Goal: Task Accomplishment & Management: Manage account settings

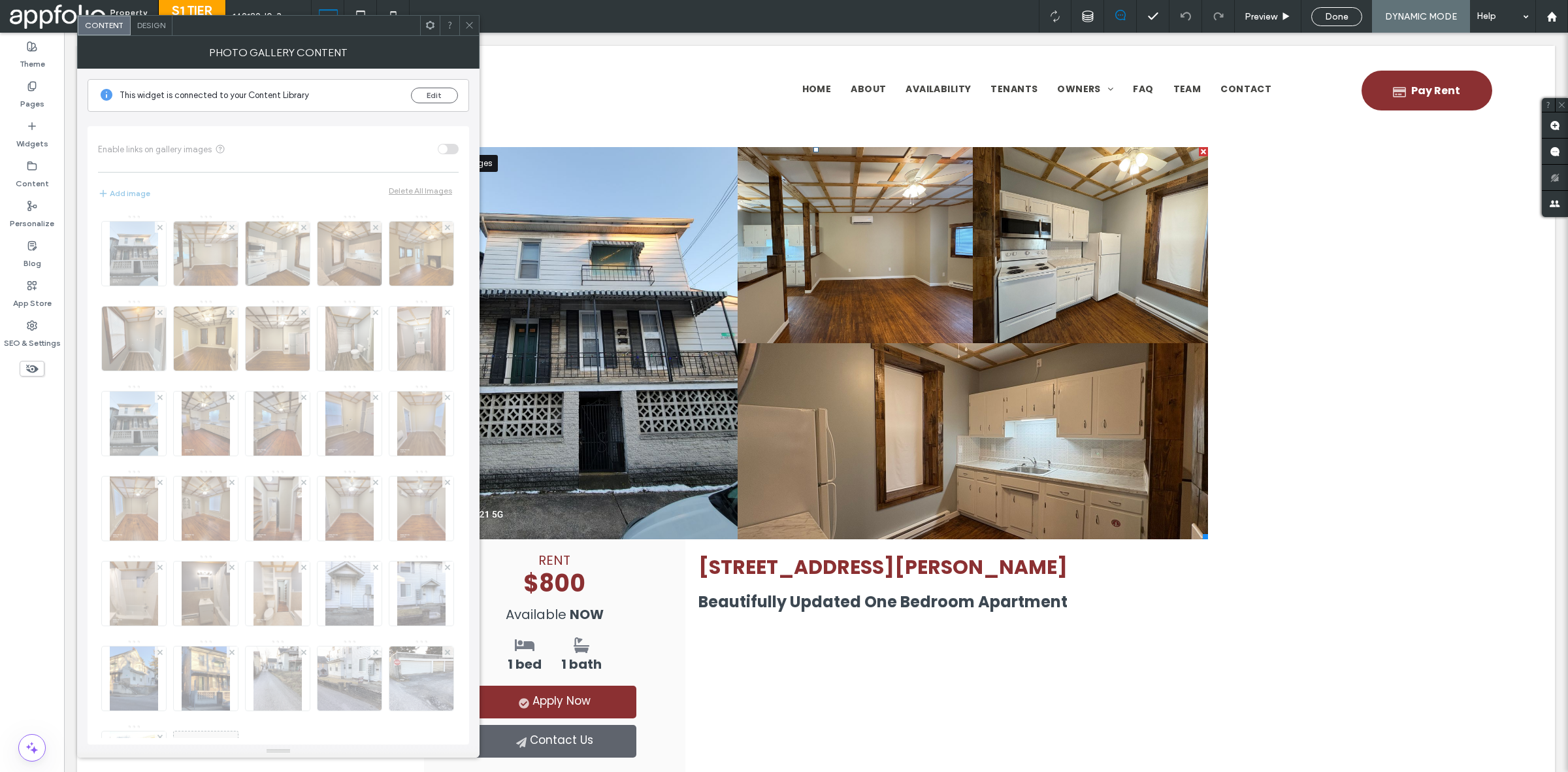
scroll to position [167, 0]
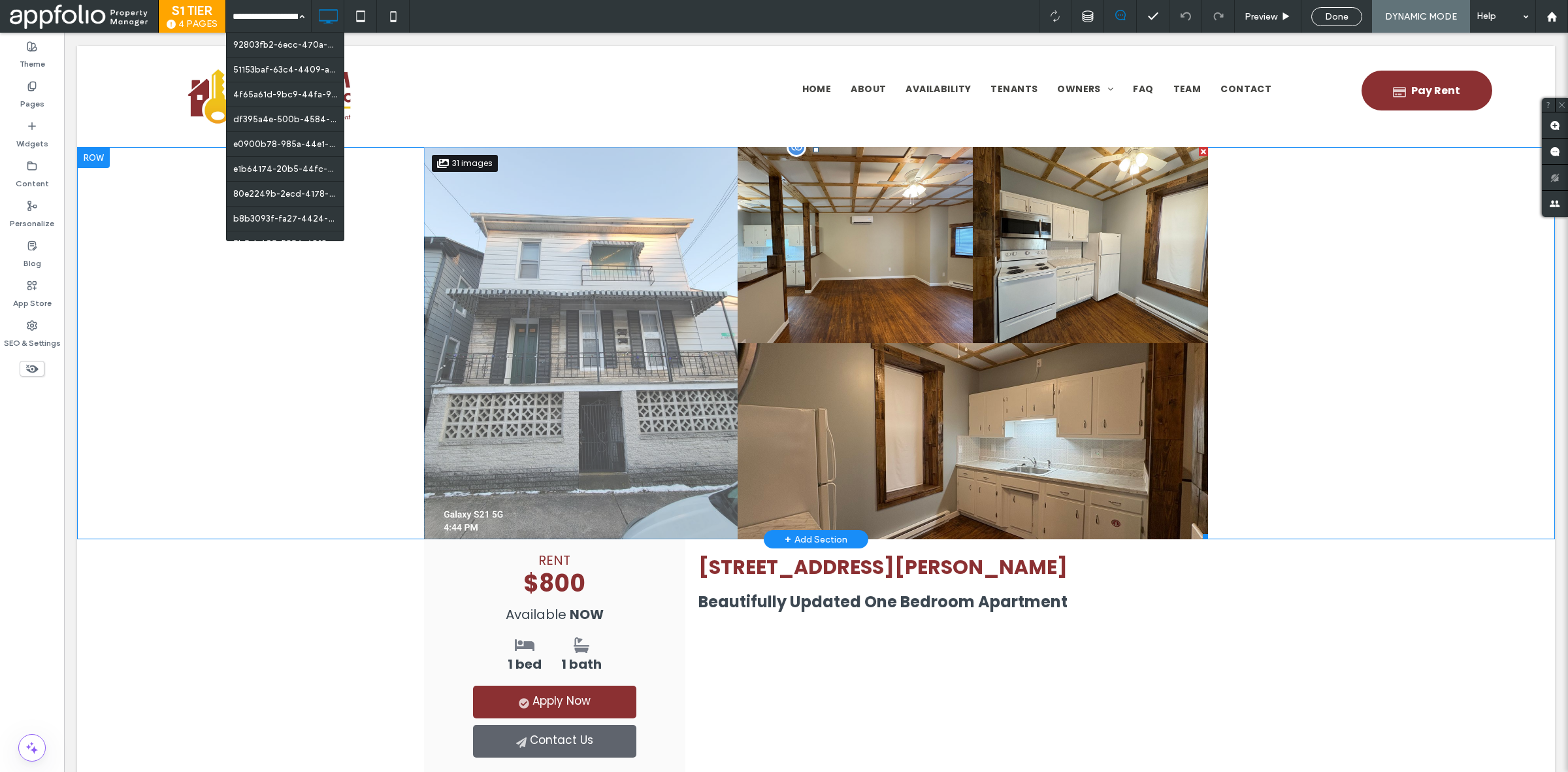
click at [515, 375] on link at bounding box center [580, 343] width 313 height 392
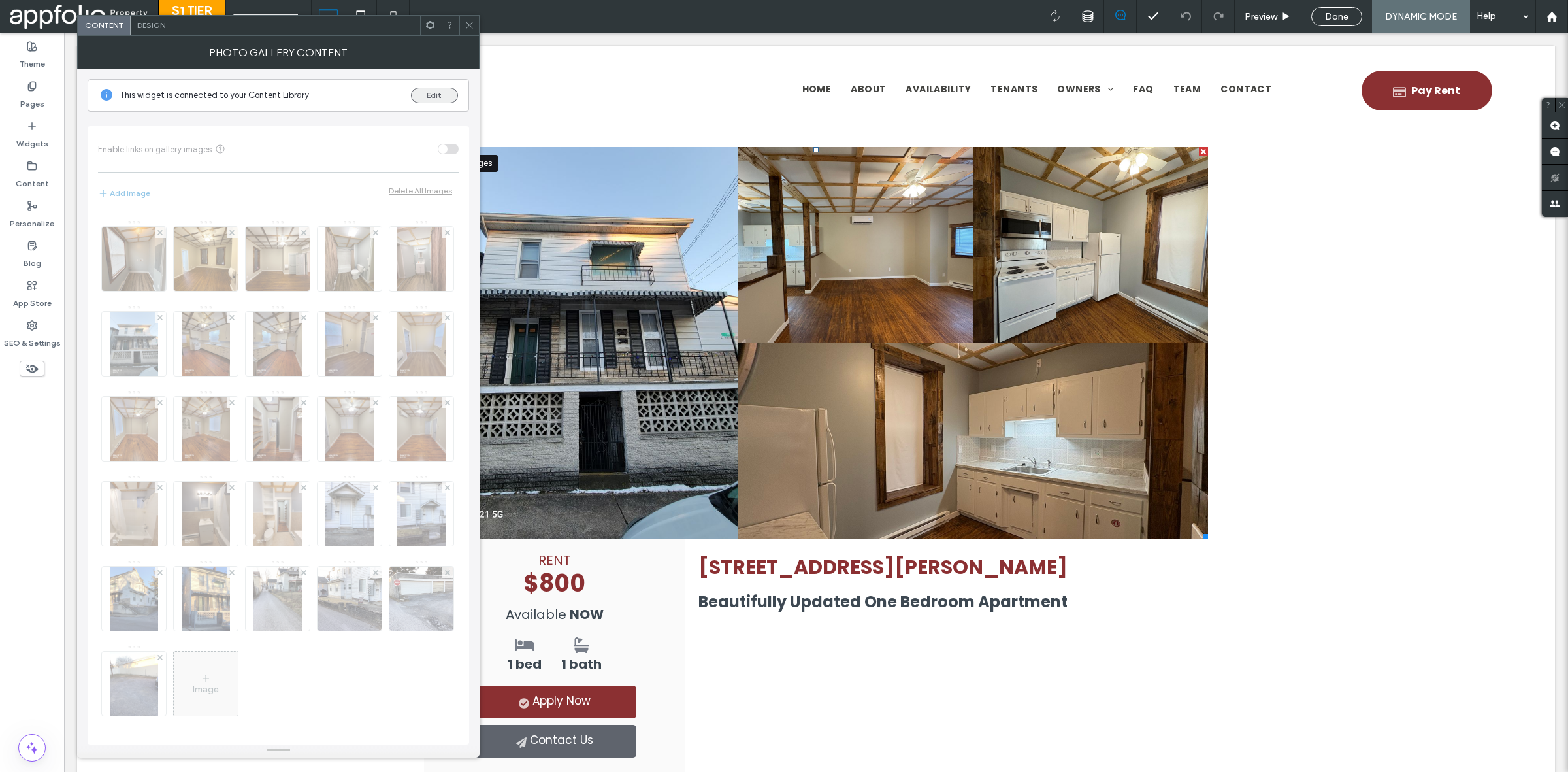
click at [442, 98] on button "Edit" at bounding box center [434, 96] width 47 height 16
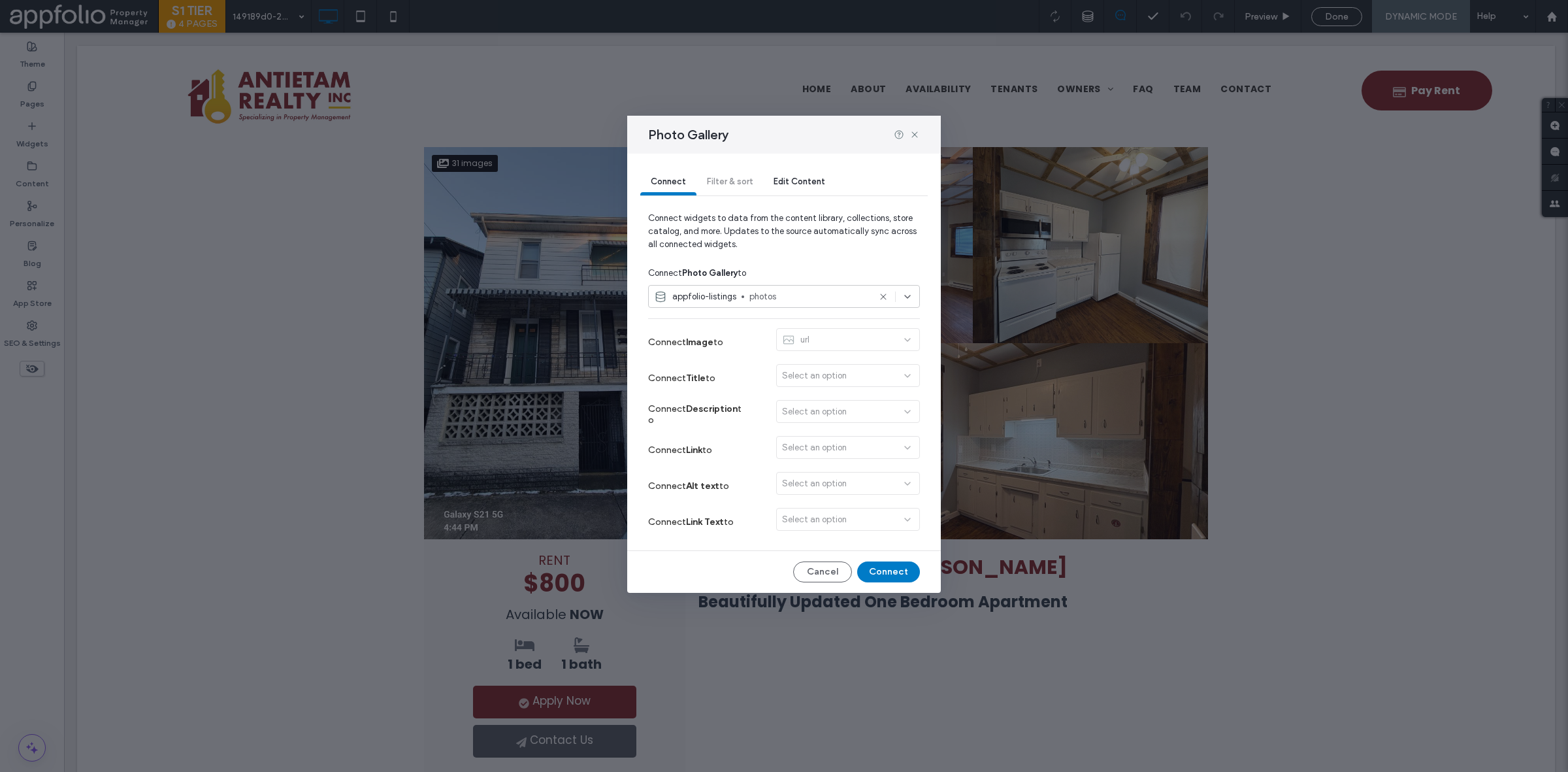
click at [801, 183] on span "Edit Content" at bounding box center [799, 181] width 52 height 9
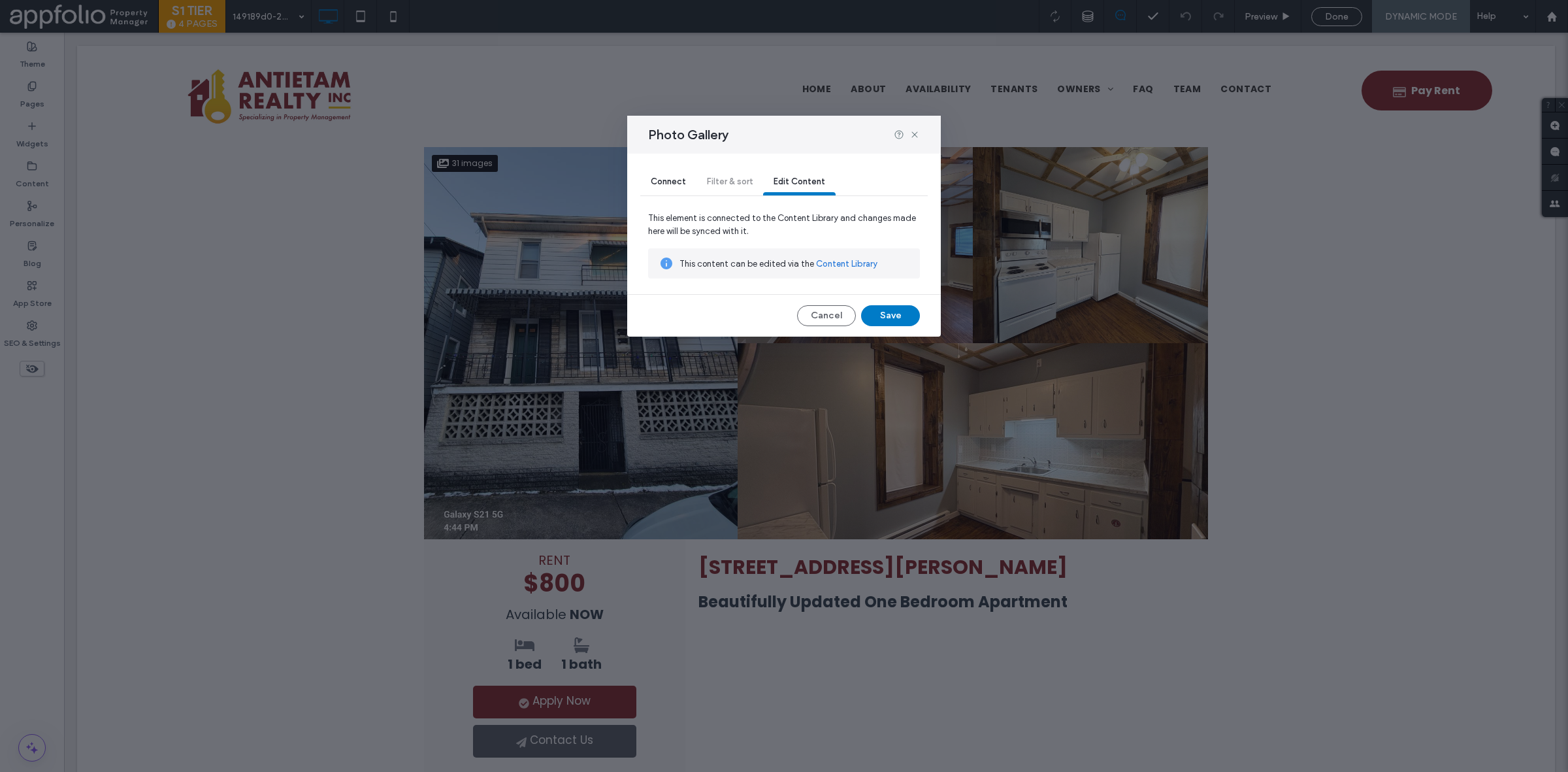
click at [854, 259] on link "Content Library" at bounding box center [846, 264] width 61 height 13
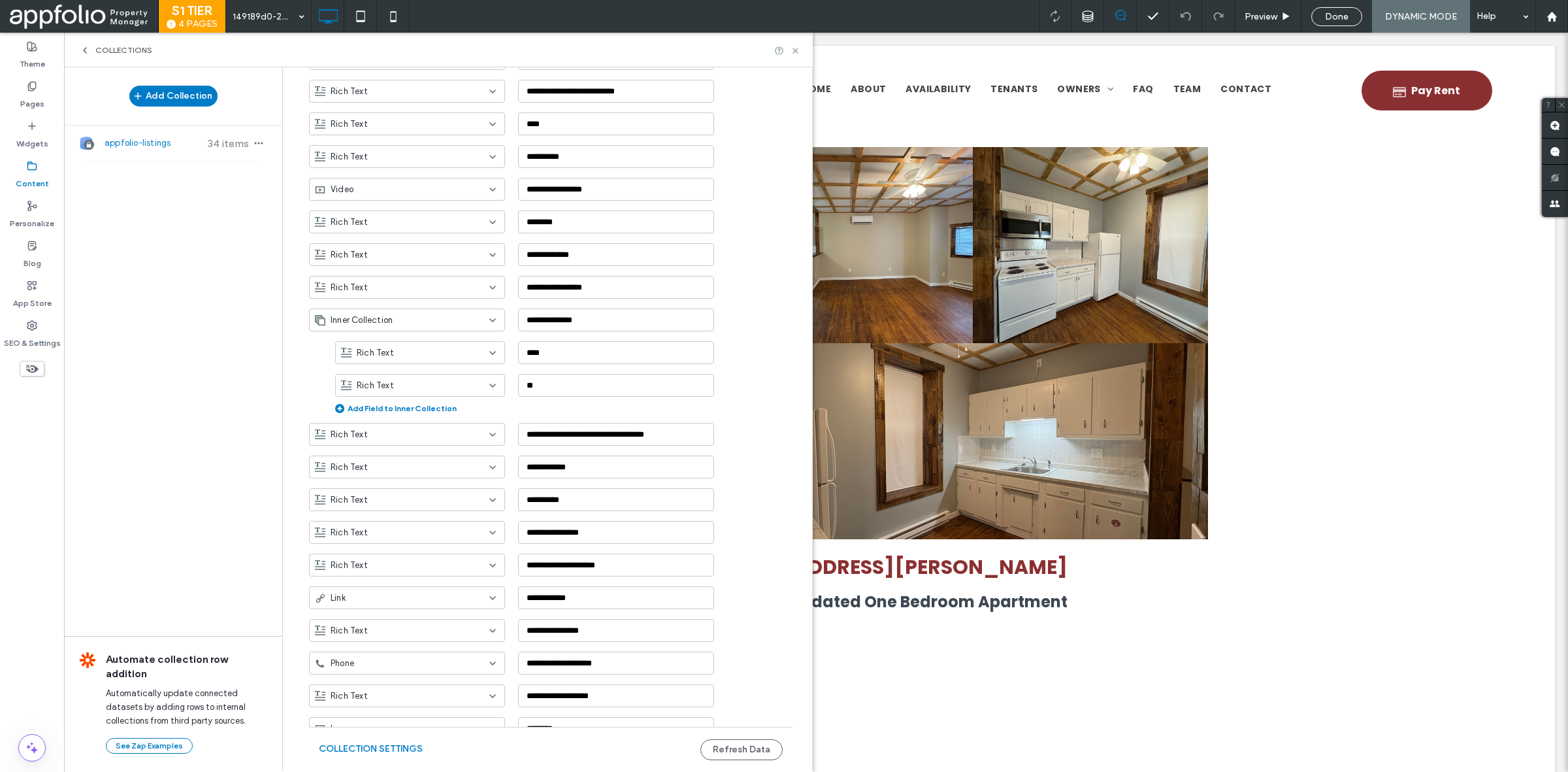
scroll to position [1600, 0]
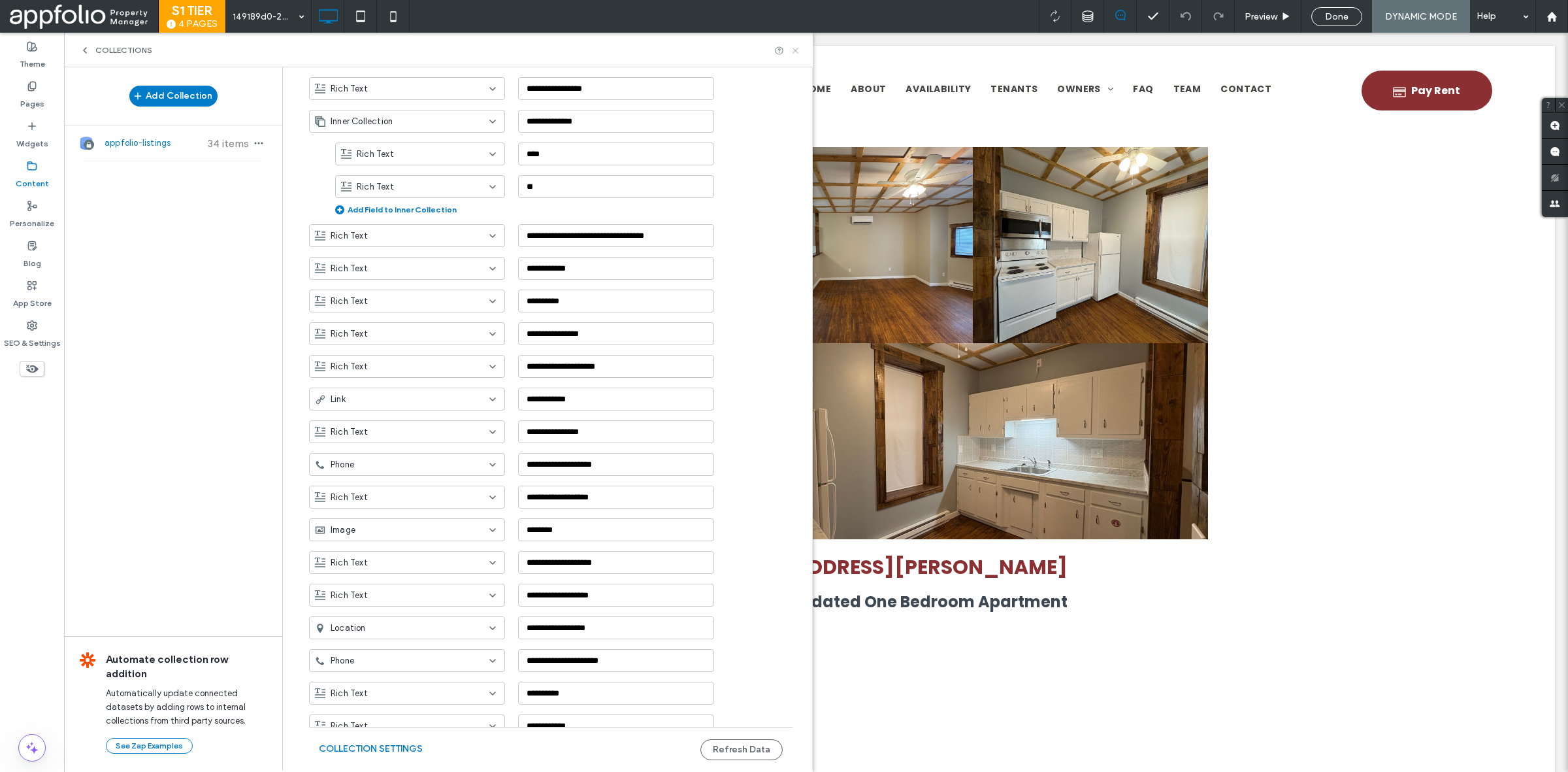
click at [797, 47] on icon at bounding box center [795, 50] width 9 height 9
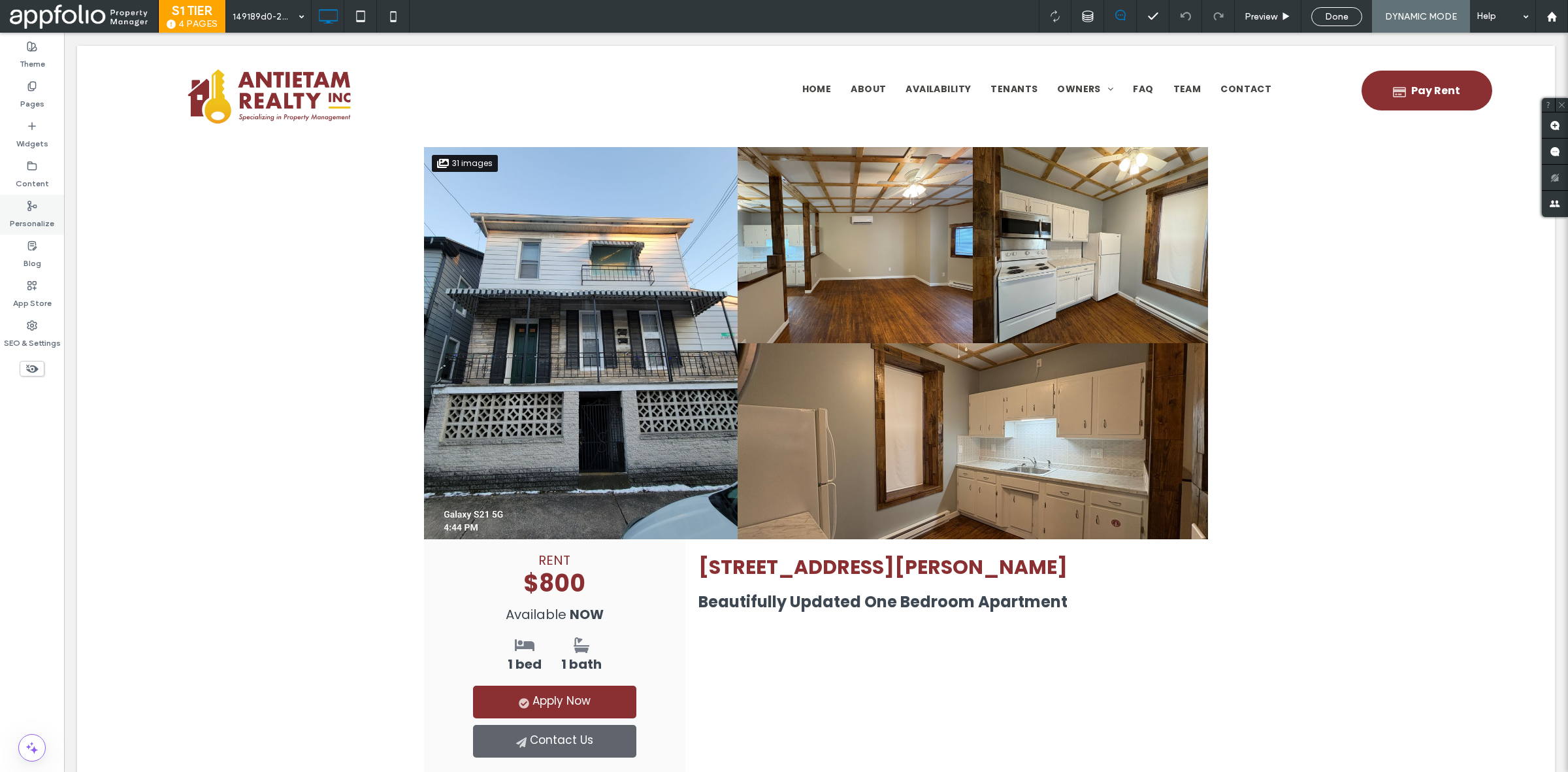
click at [53, 227] on div "Personalize" at bounding box center [32, 215] width 64 height 40
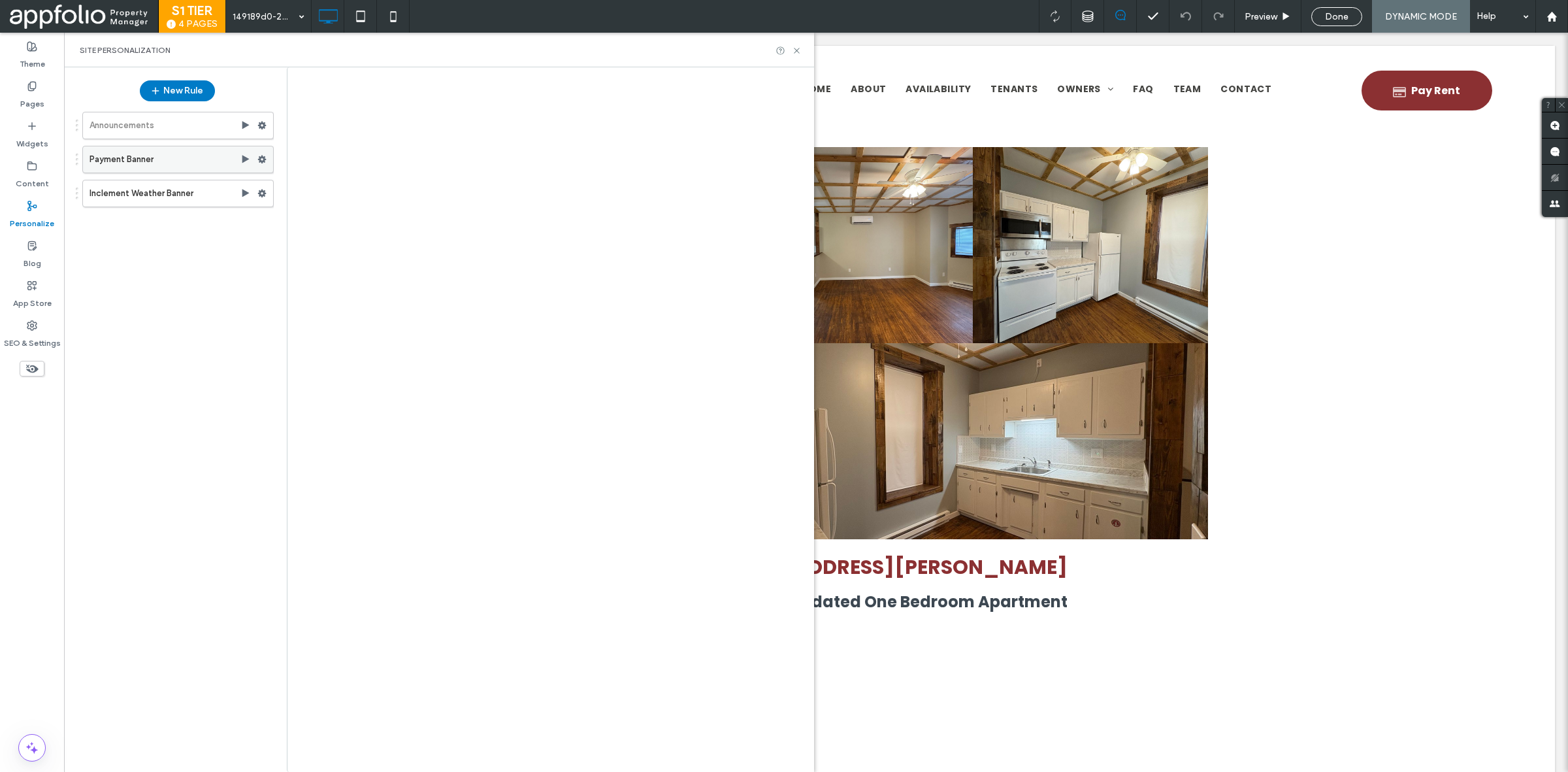
click at [167, 170] on label "Payment Banner" at bounding box center [164, 159] width 151 height 26
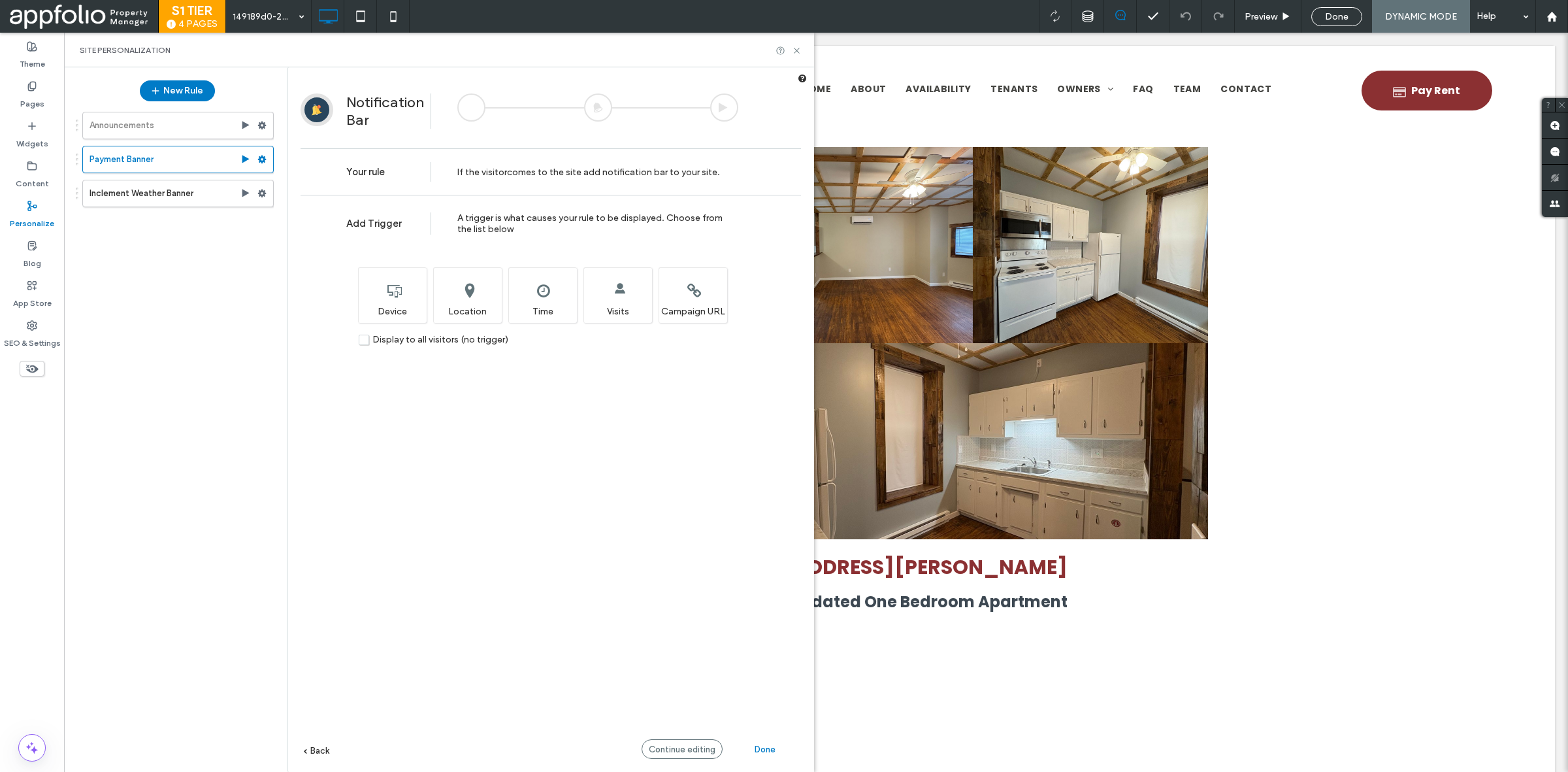
click at [593, 105] on div at bounding box center [598, 107] width 28 height 28
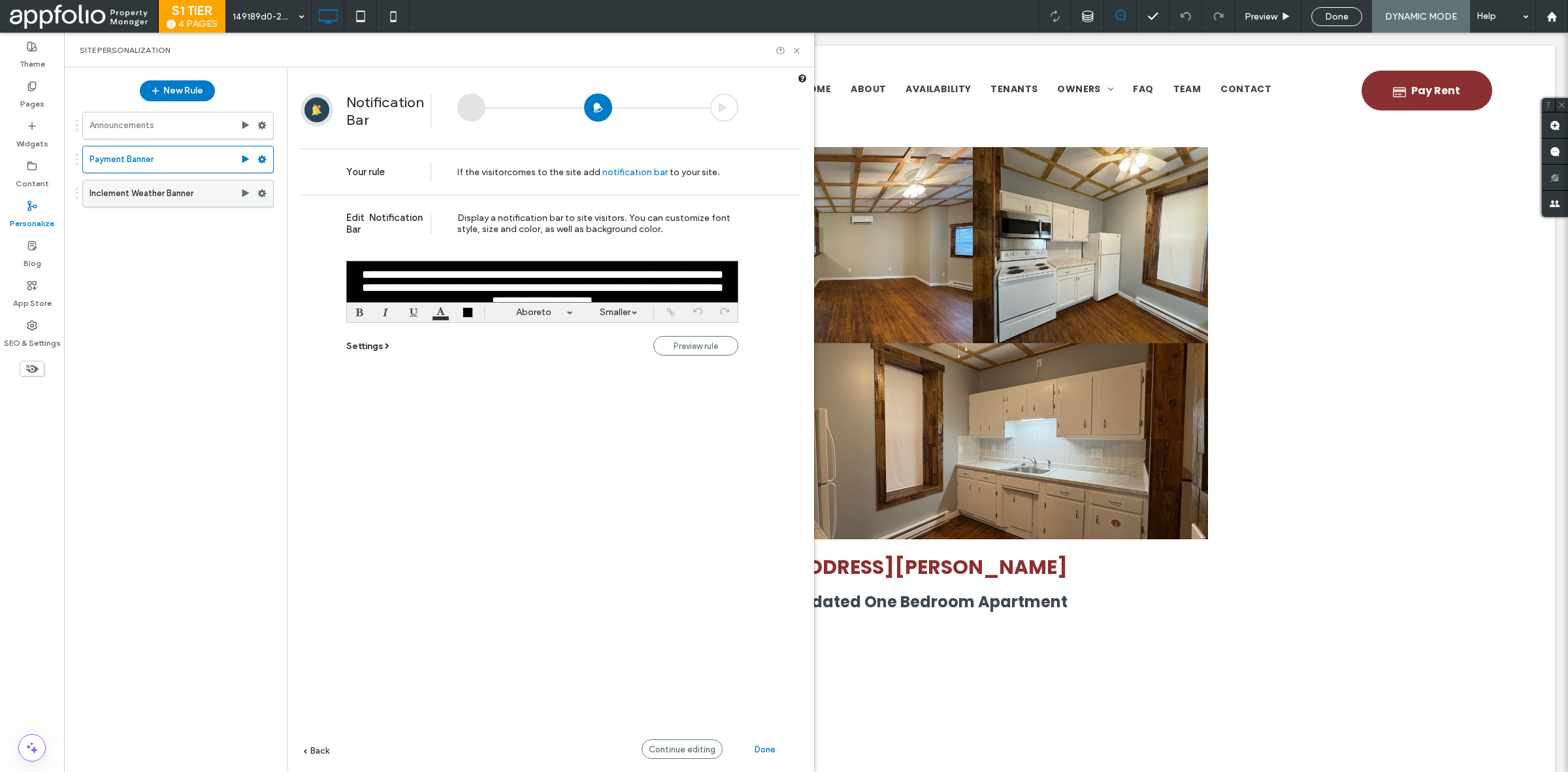
click at [201, 190] on label "Inclement Weather Banner" at bounding box center [164, 193] width 151 height 26
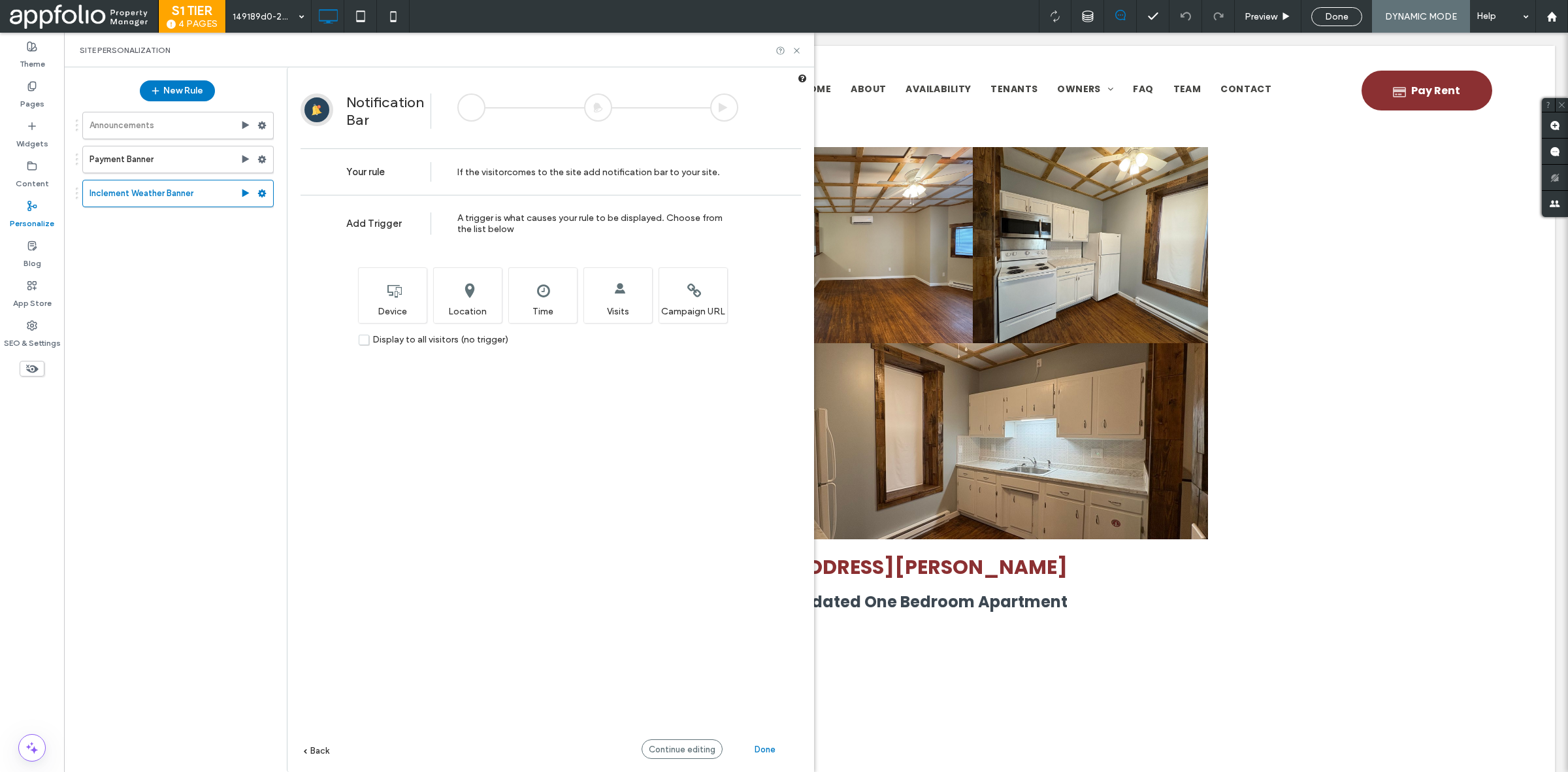
click at [596, 109] on div at bounding box center [598, 107] width 28 height 28
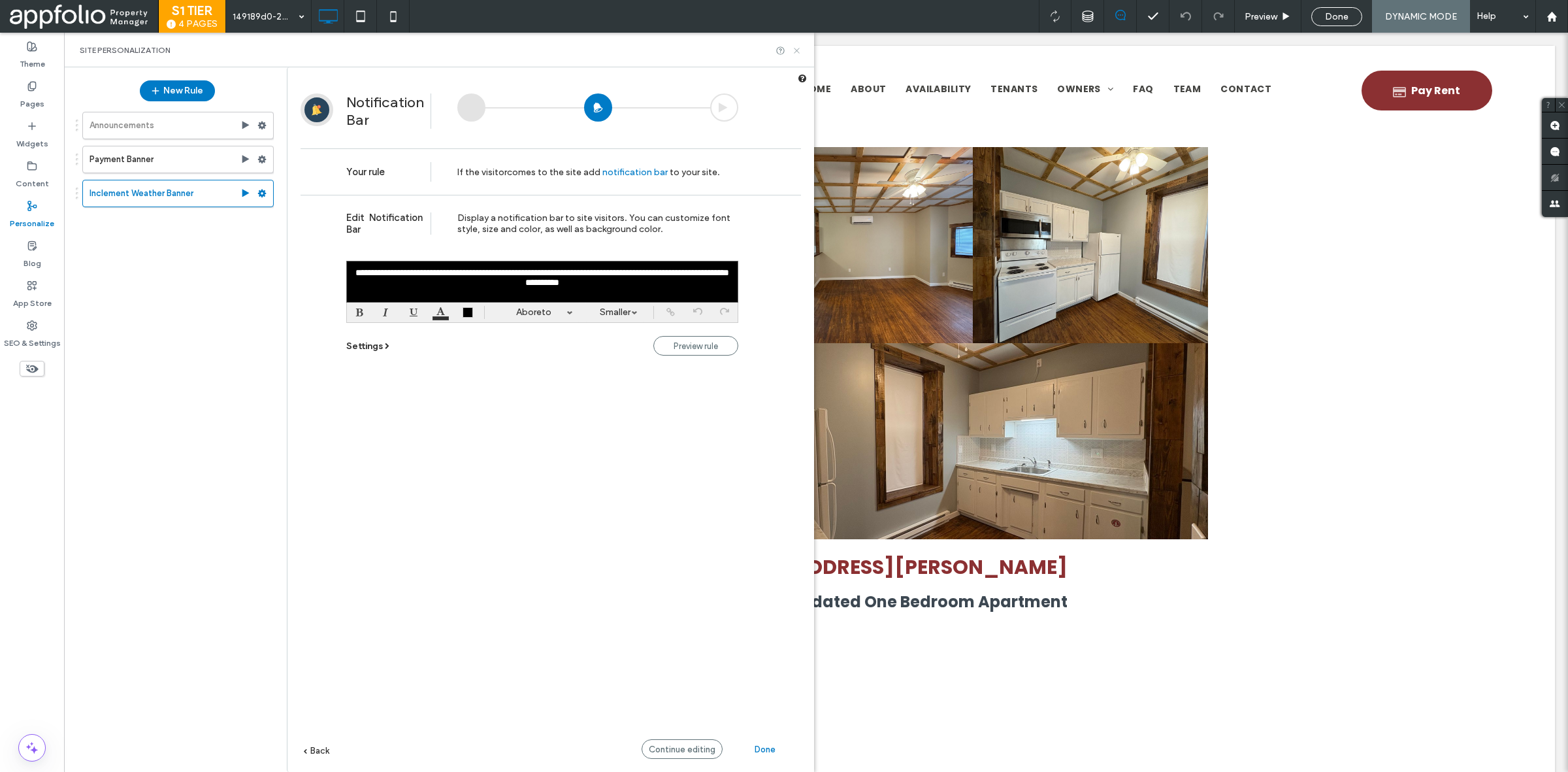
drag, startPoint x: 797, startPoint y: 46, endPoint x: 728, endPoint y: 7, distance: 79.3
click at [797, 46] on icon at bounding box center [796, 50] width 9 height 9
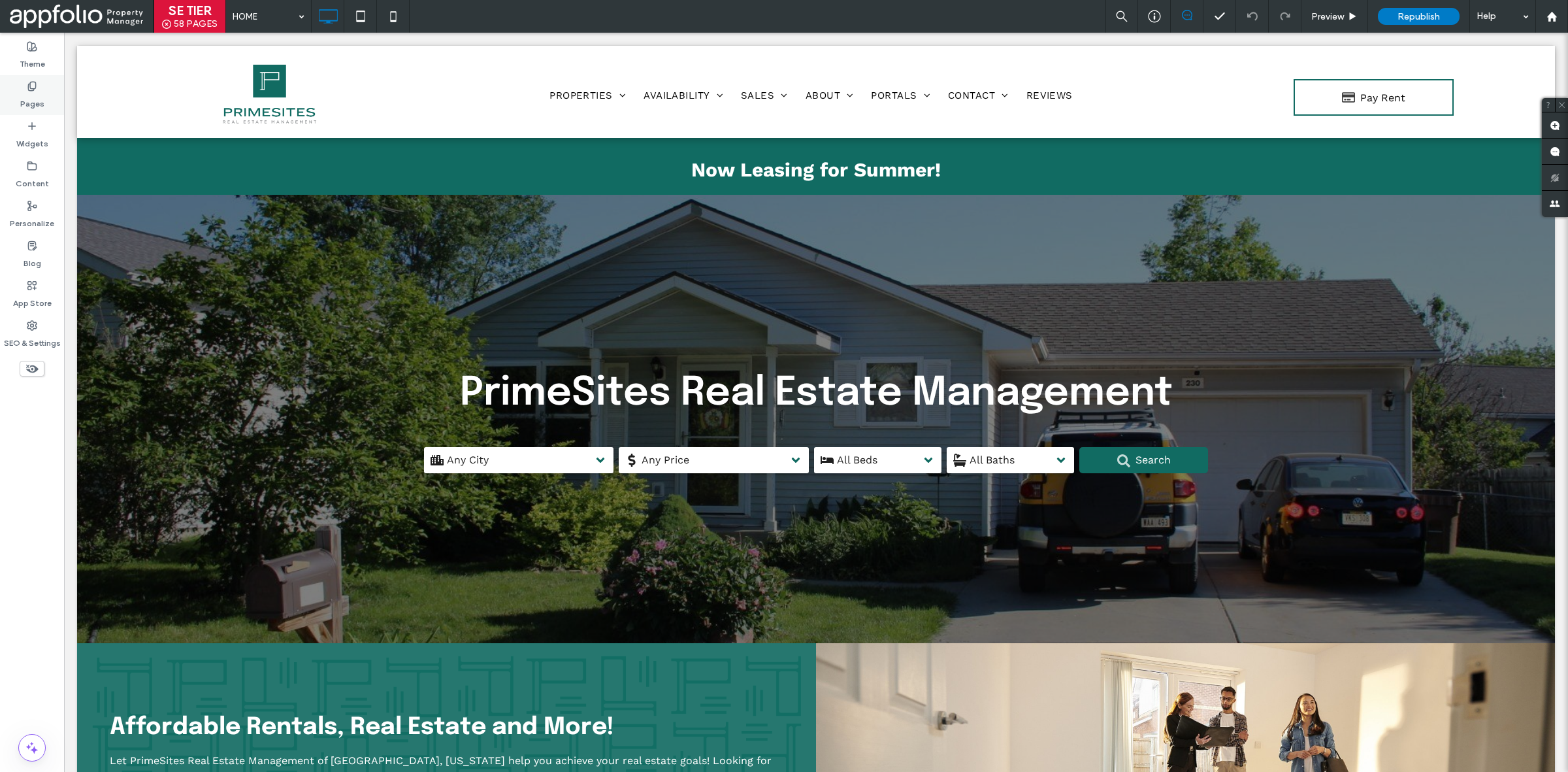
click at [31, 104] on label "Pages" at bounding box center [33, 100] width 24 height 18
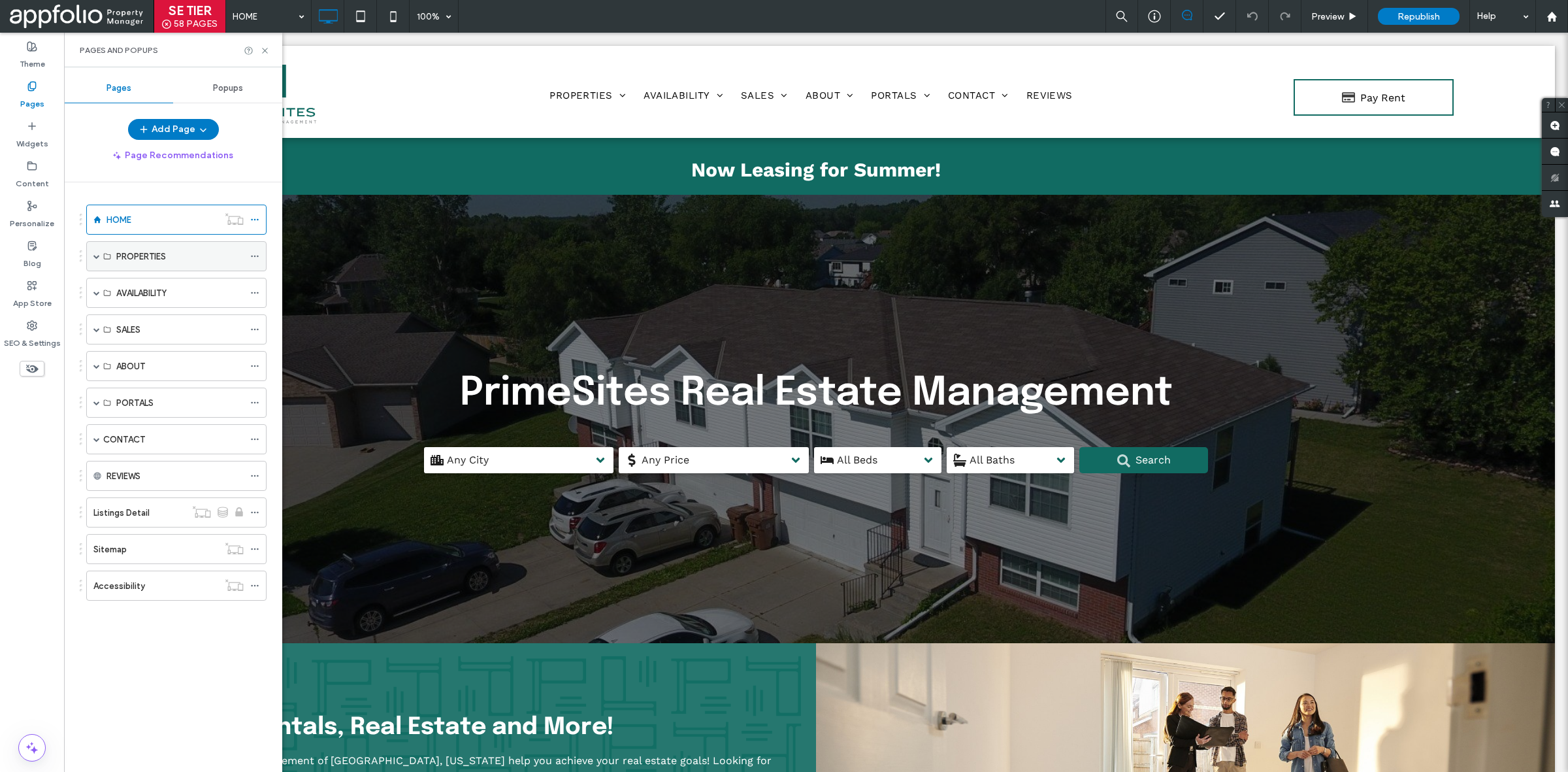
click at [95, 263] on span at bounding box center [96, 256] width 7 height 28
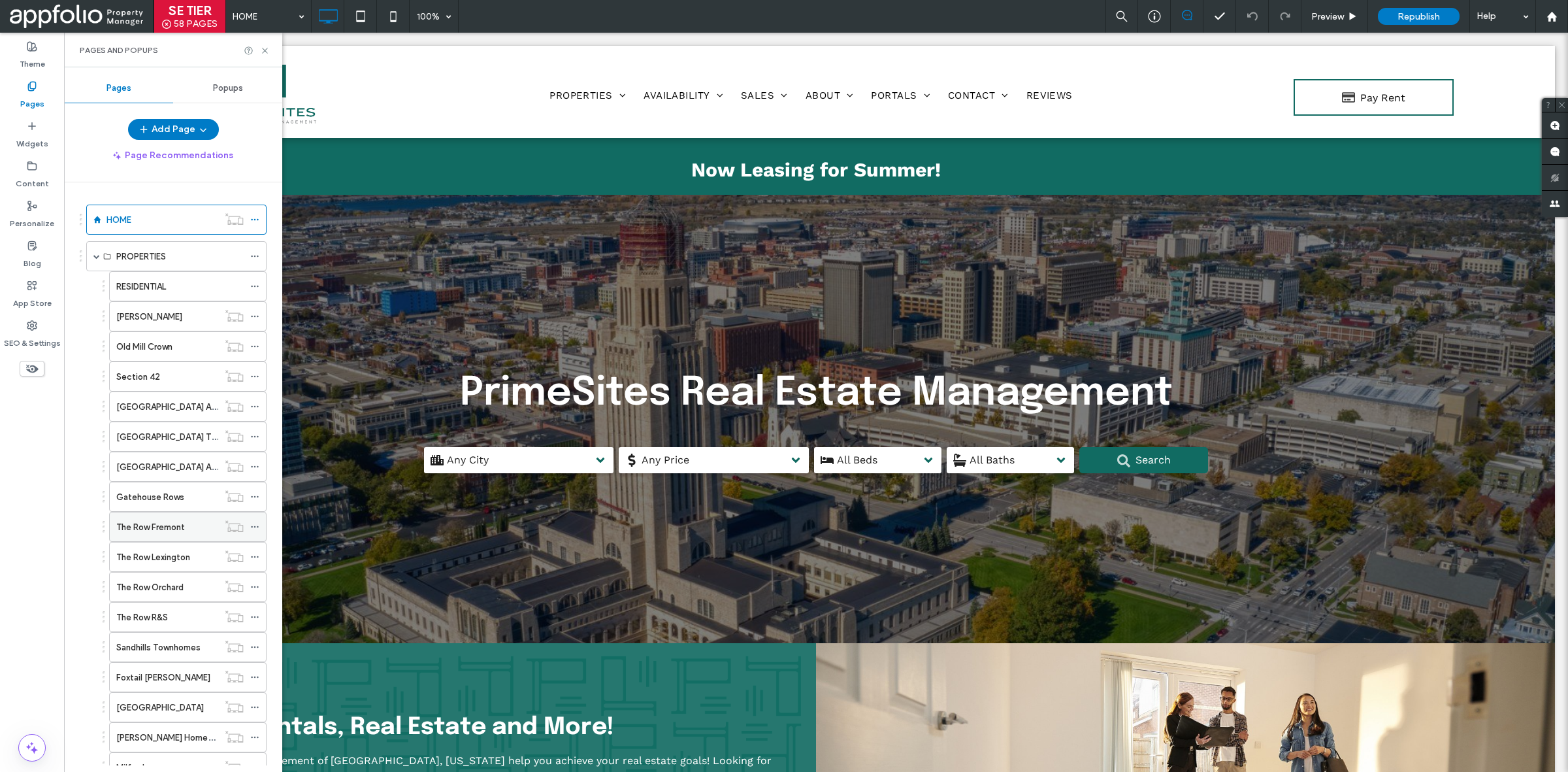
click at [184, 523] on label "The Row Fremont" at bounding box center [151, 527] width 69 height 23
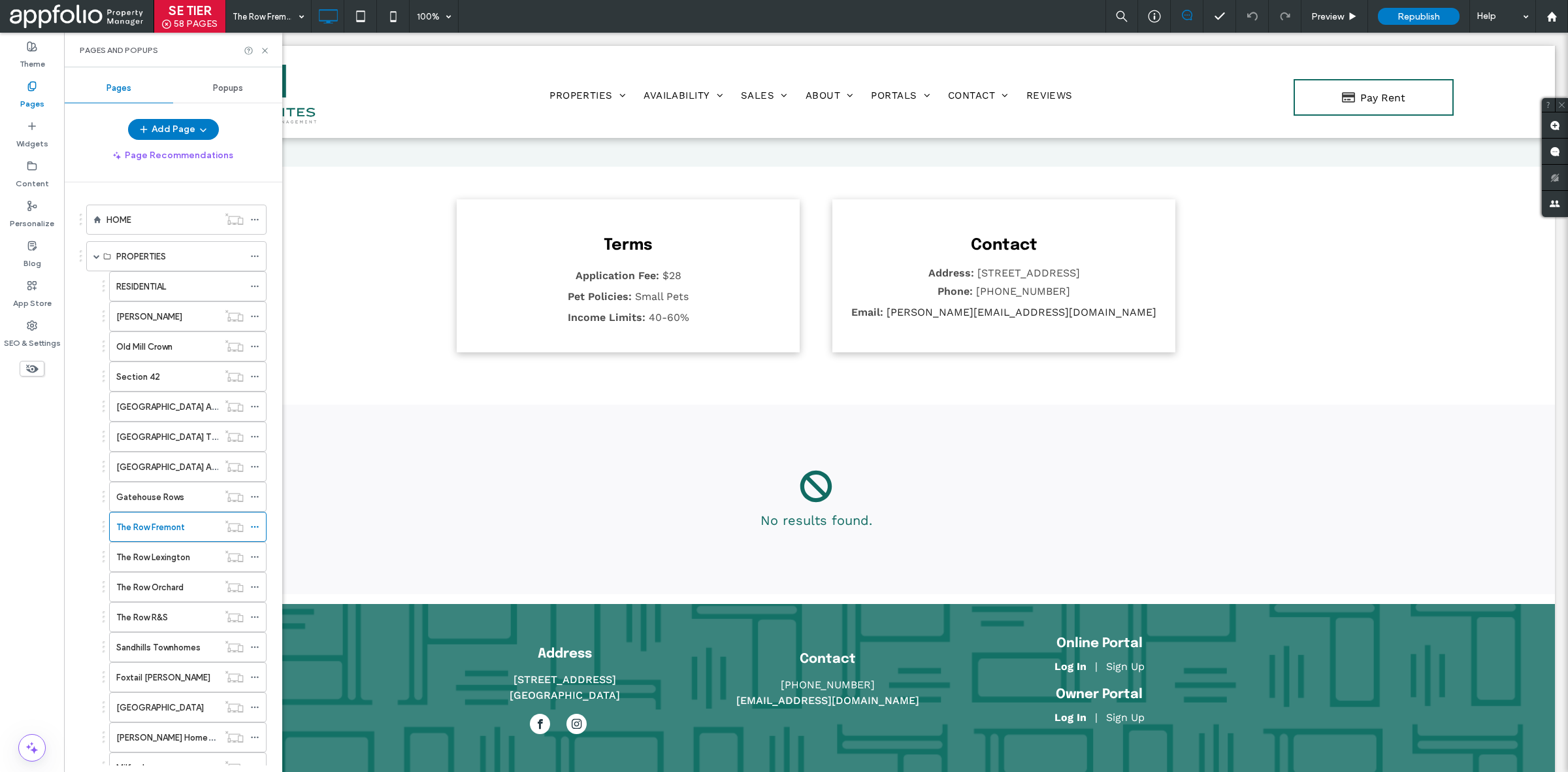
scroll to position [537, 0]
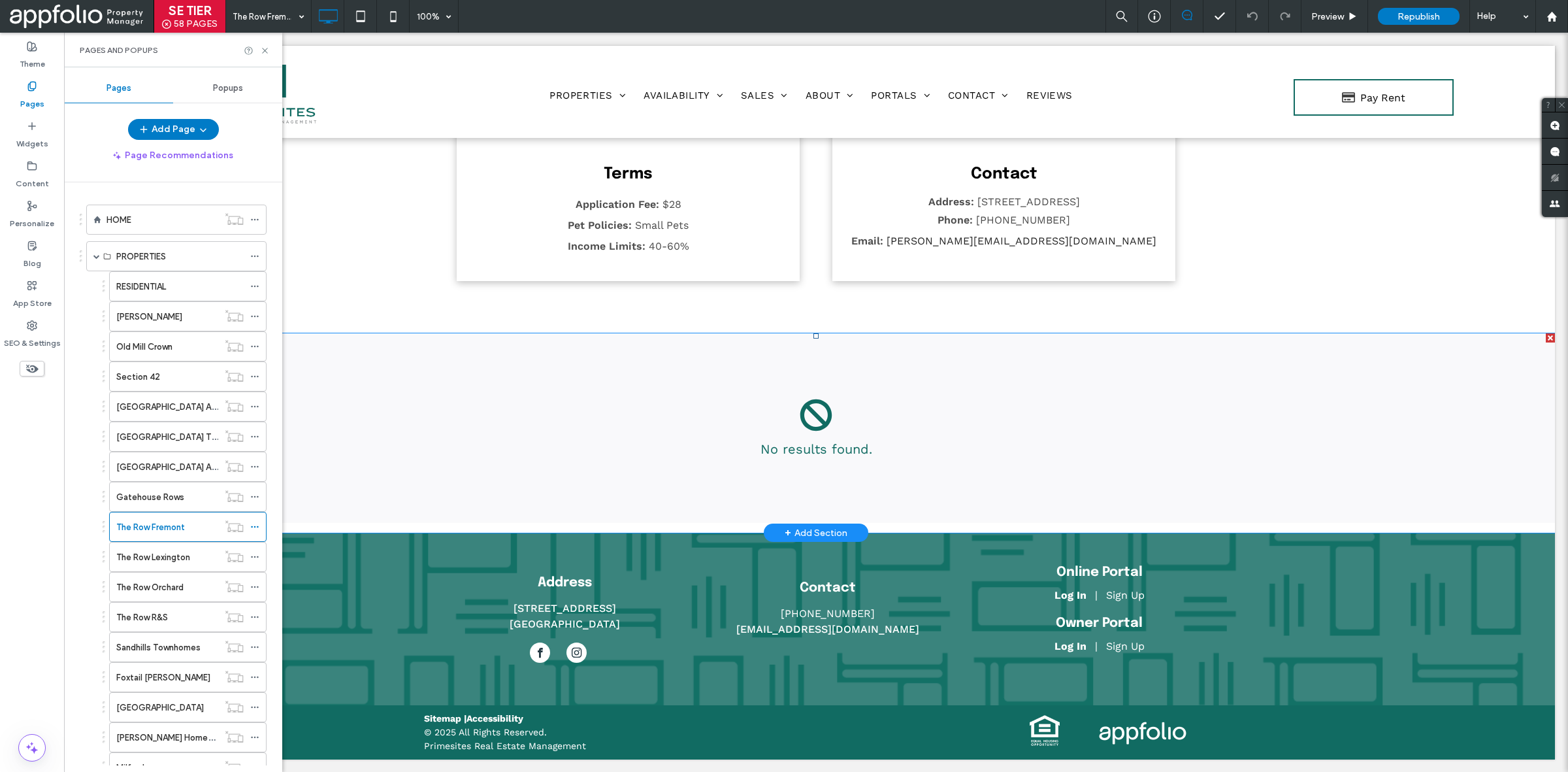
click at [757, 419] on span at bounding box center [816, 428] width 1478 height 190
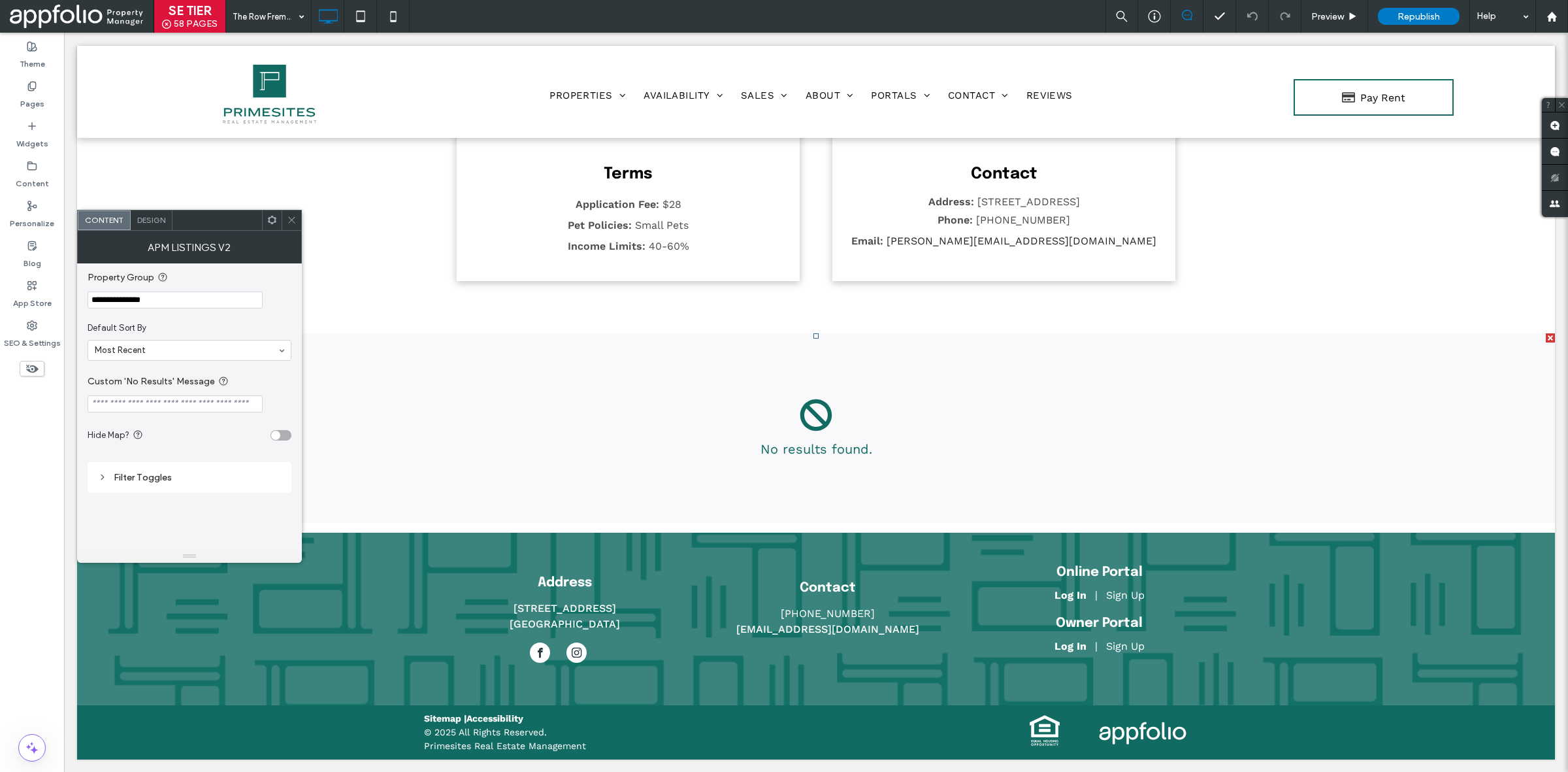
click at [288, 217] on icon at bounding box center [291, 220] width 9 height 9
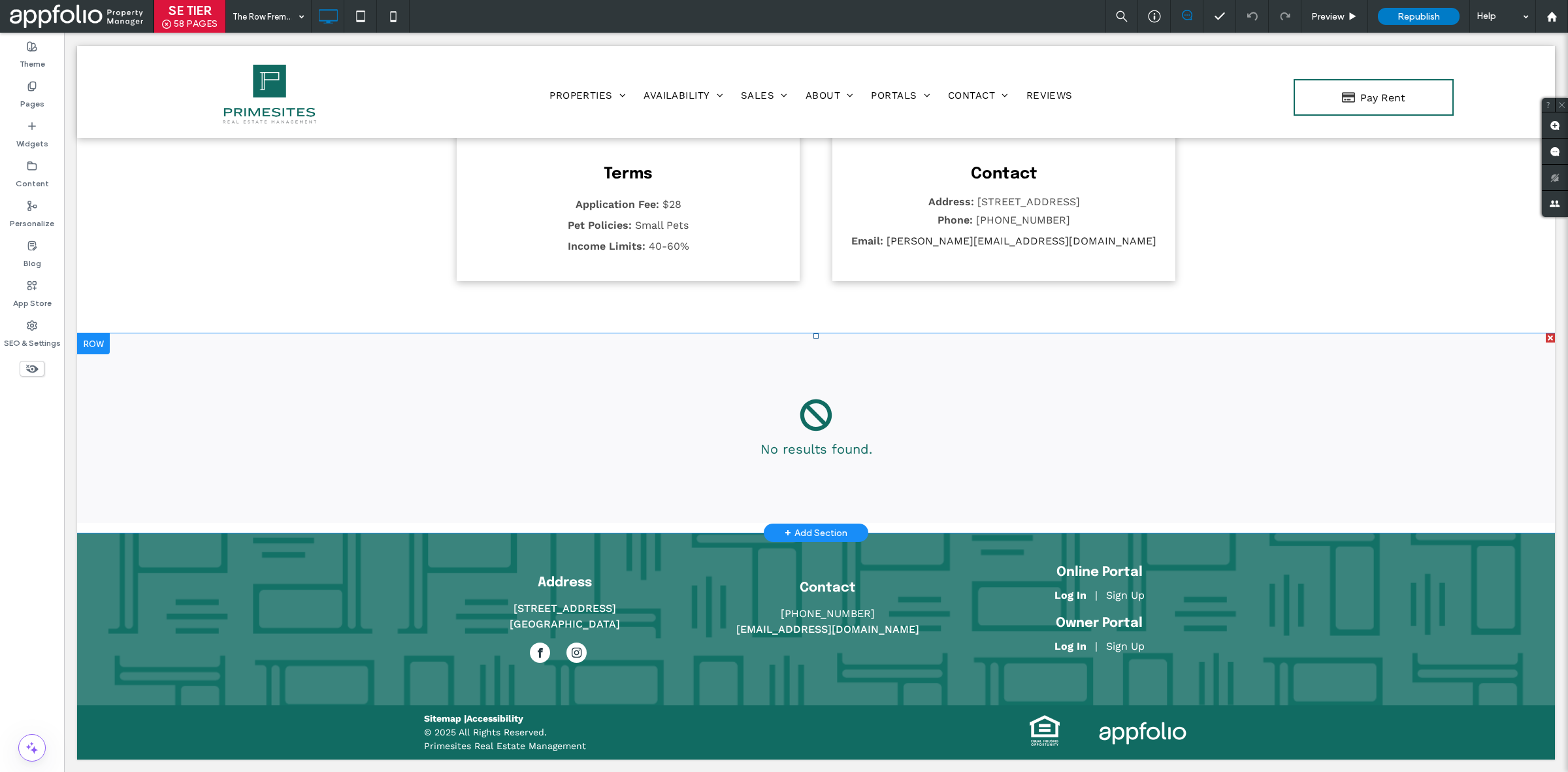
click at [492, 414] on span at bounding box center [816, 428] width 1478 height 190
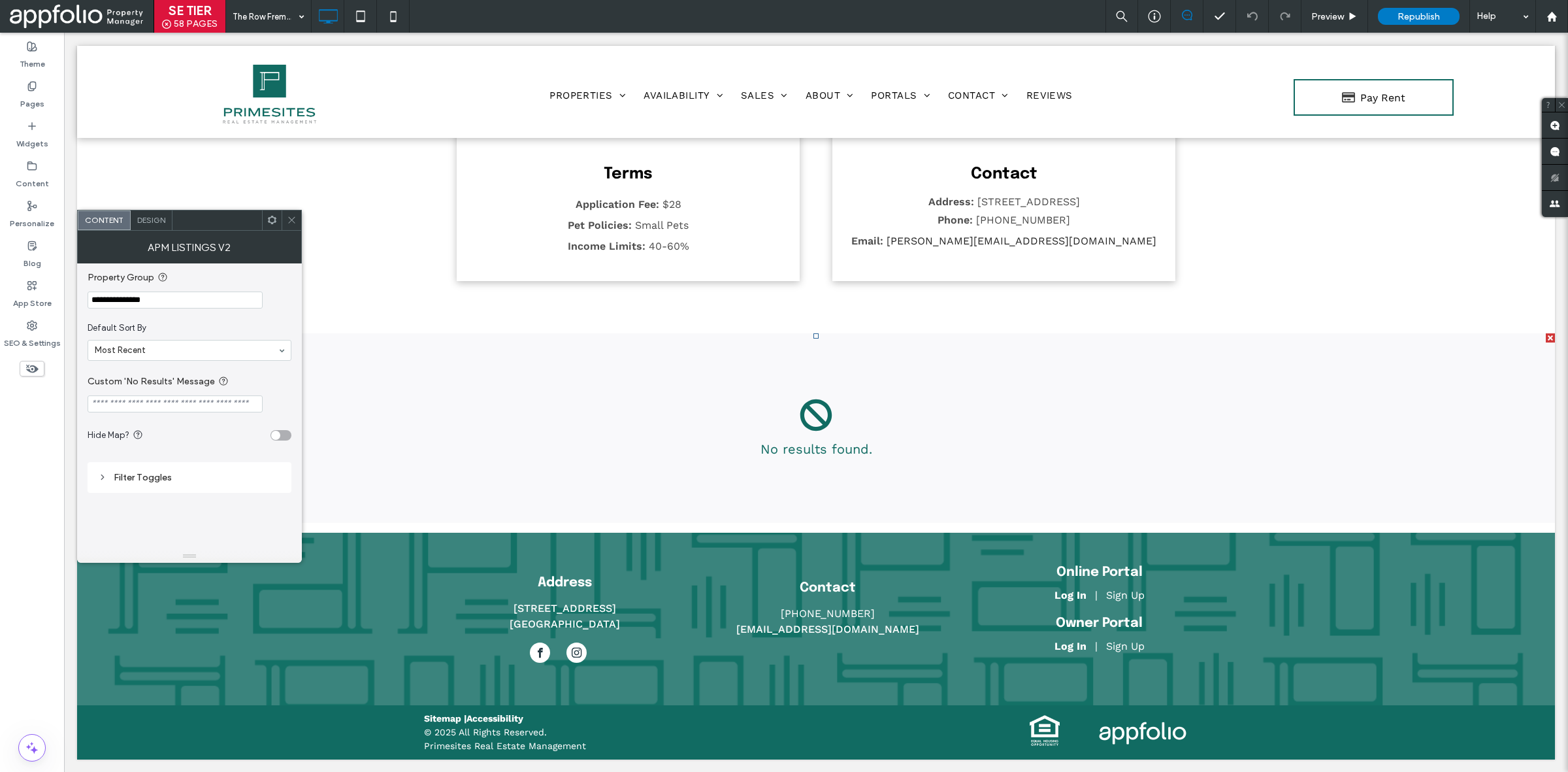
click at [295, 229] on span at bounding box center [291, 220] width 9 height 20
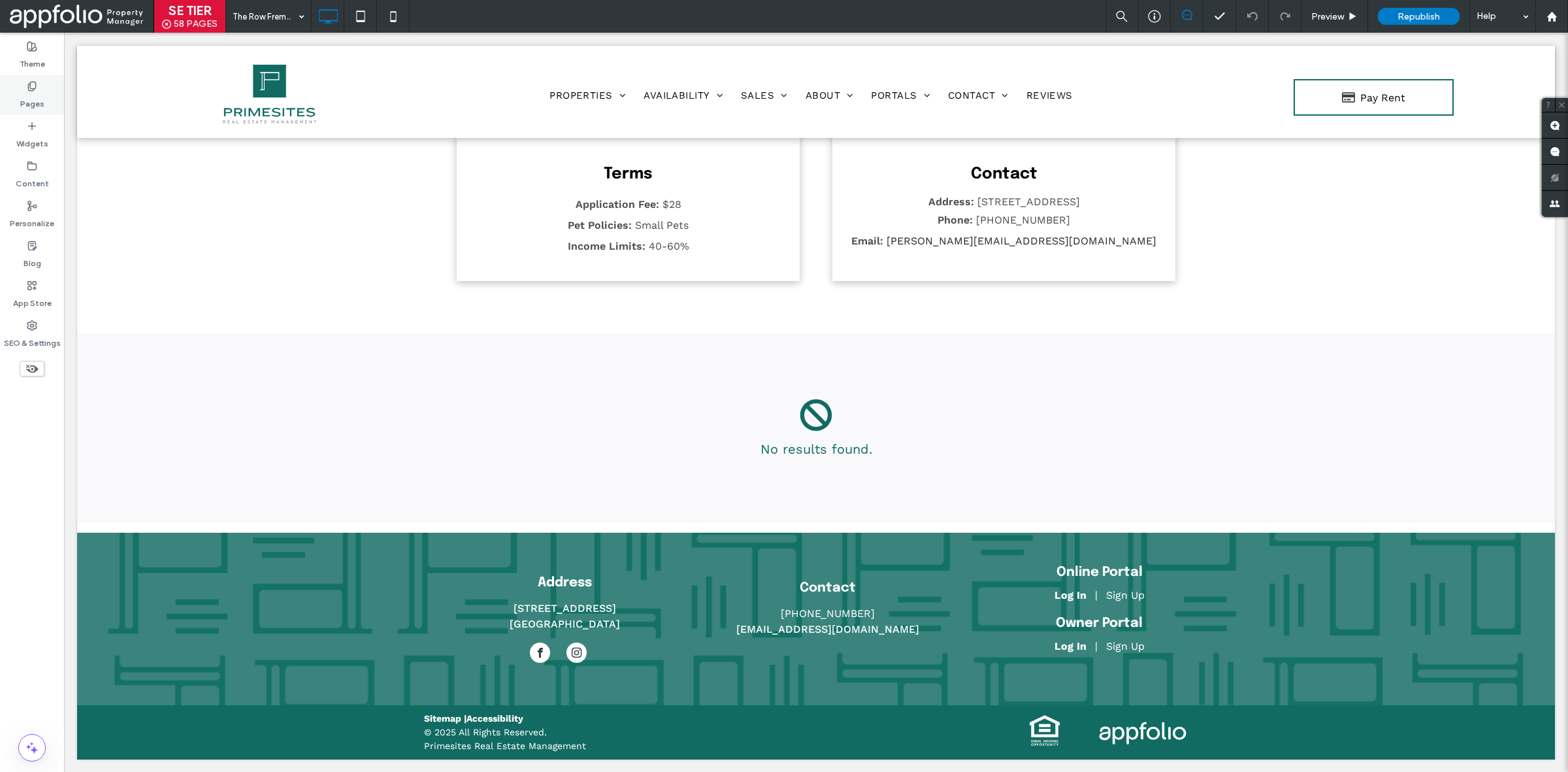
click at [33, 96] on label "Pages" at bounding box center [33, 100] width 24 height 18
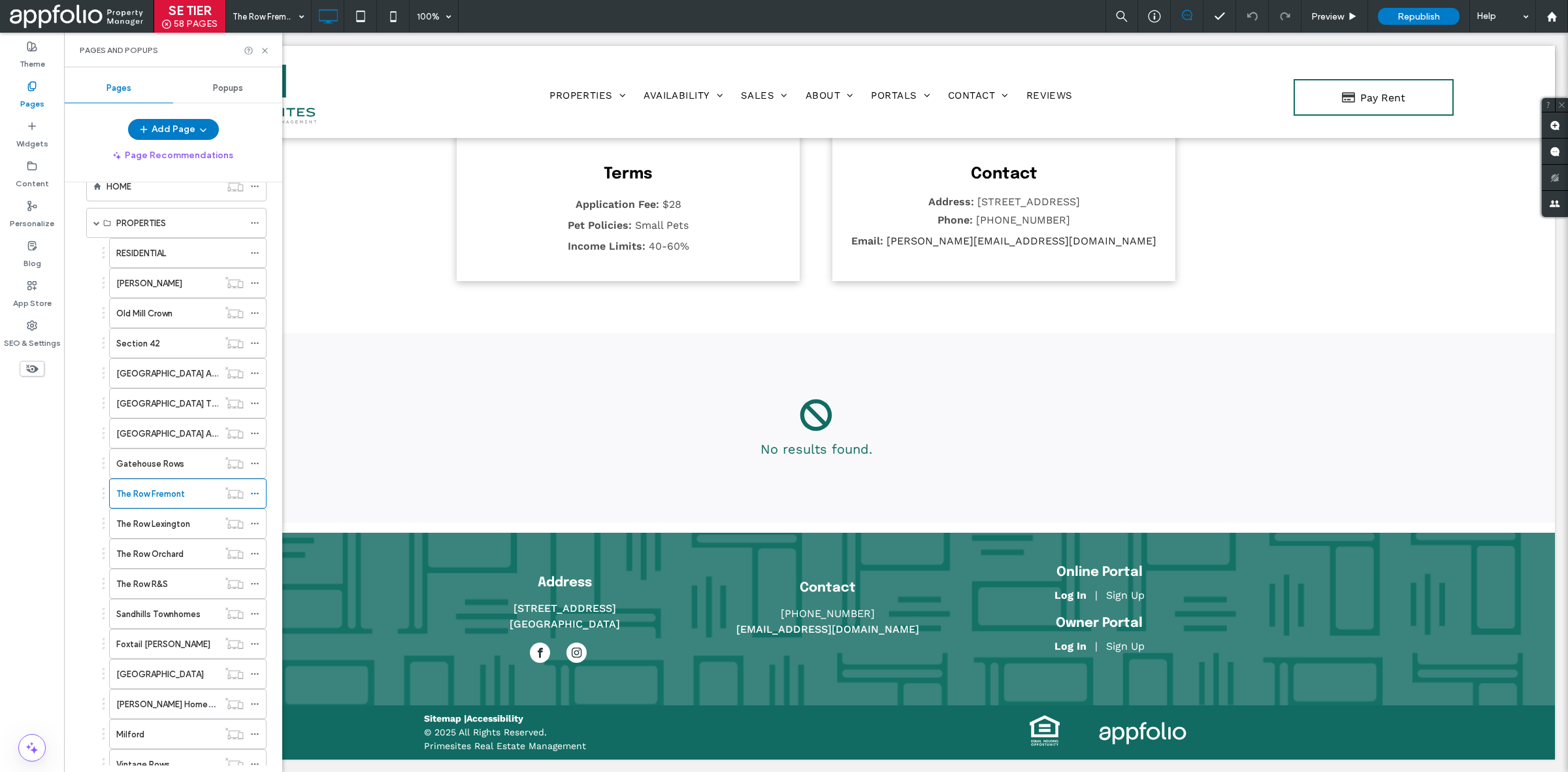
scroll to position [0, 0]
click at [268, 50] on icon at bounding box center [264, 50] width 9 height 9
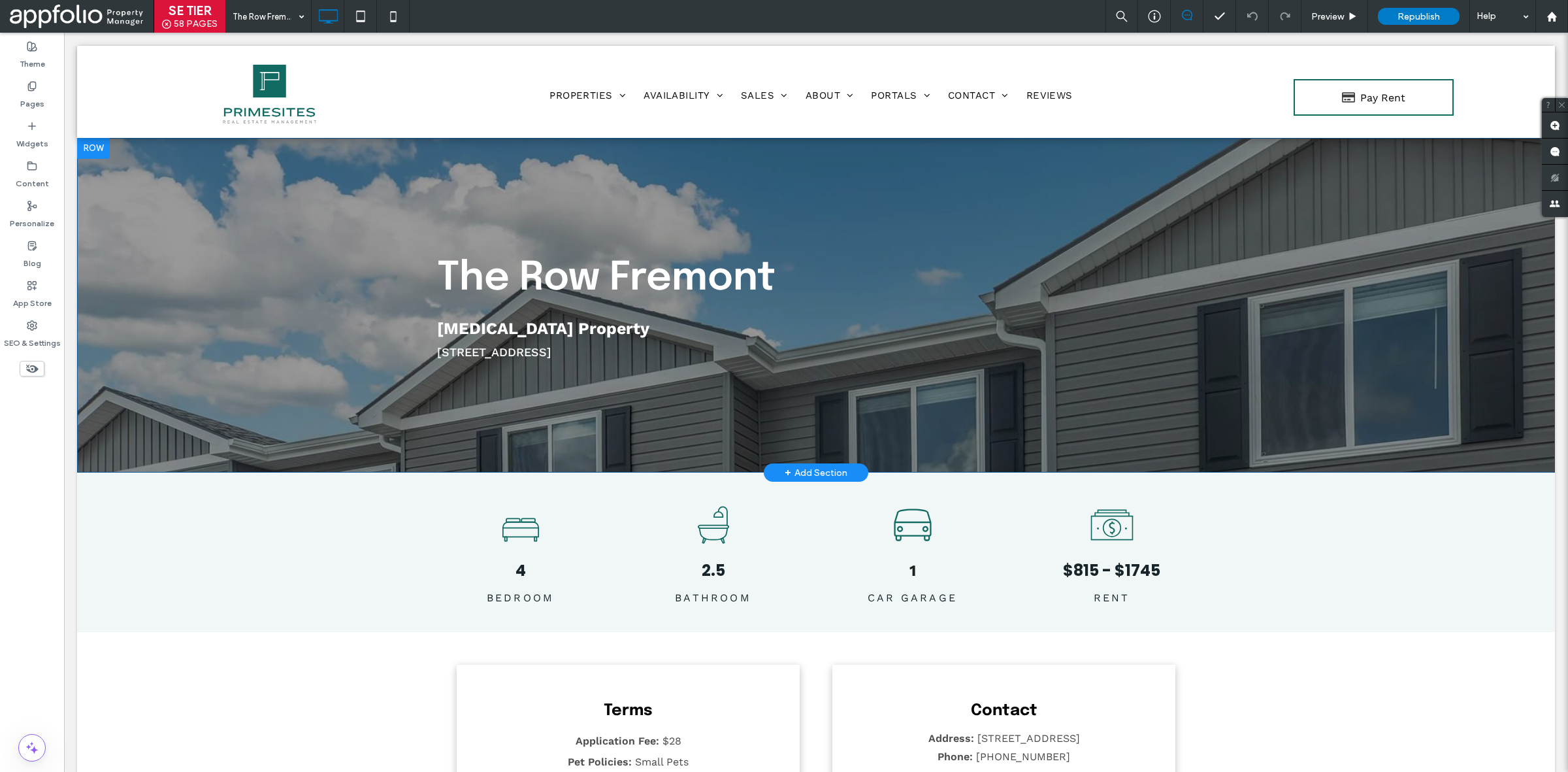
click at [258, 285] on div "The Row Fremont [MEDICAL_DATA] Property [STREET_ADDRESS] Click To Paste Row + A…" at bounding box center [816, 305] width 1478 height 335
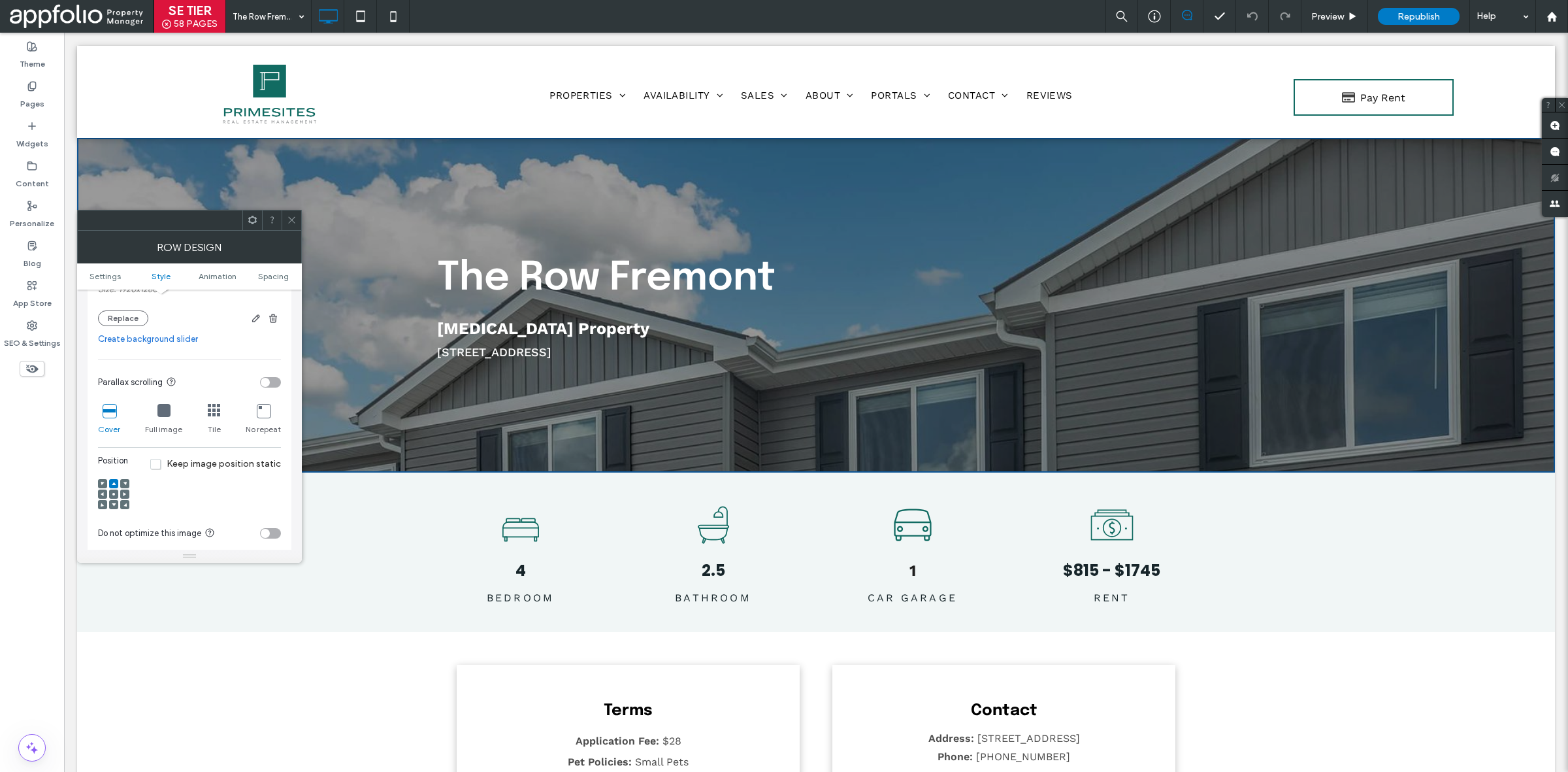
scroll to position [263, 0]
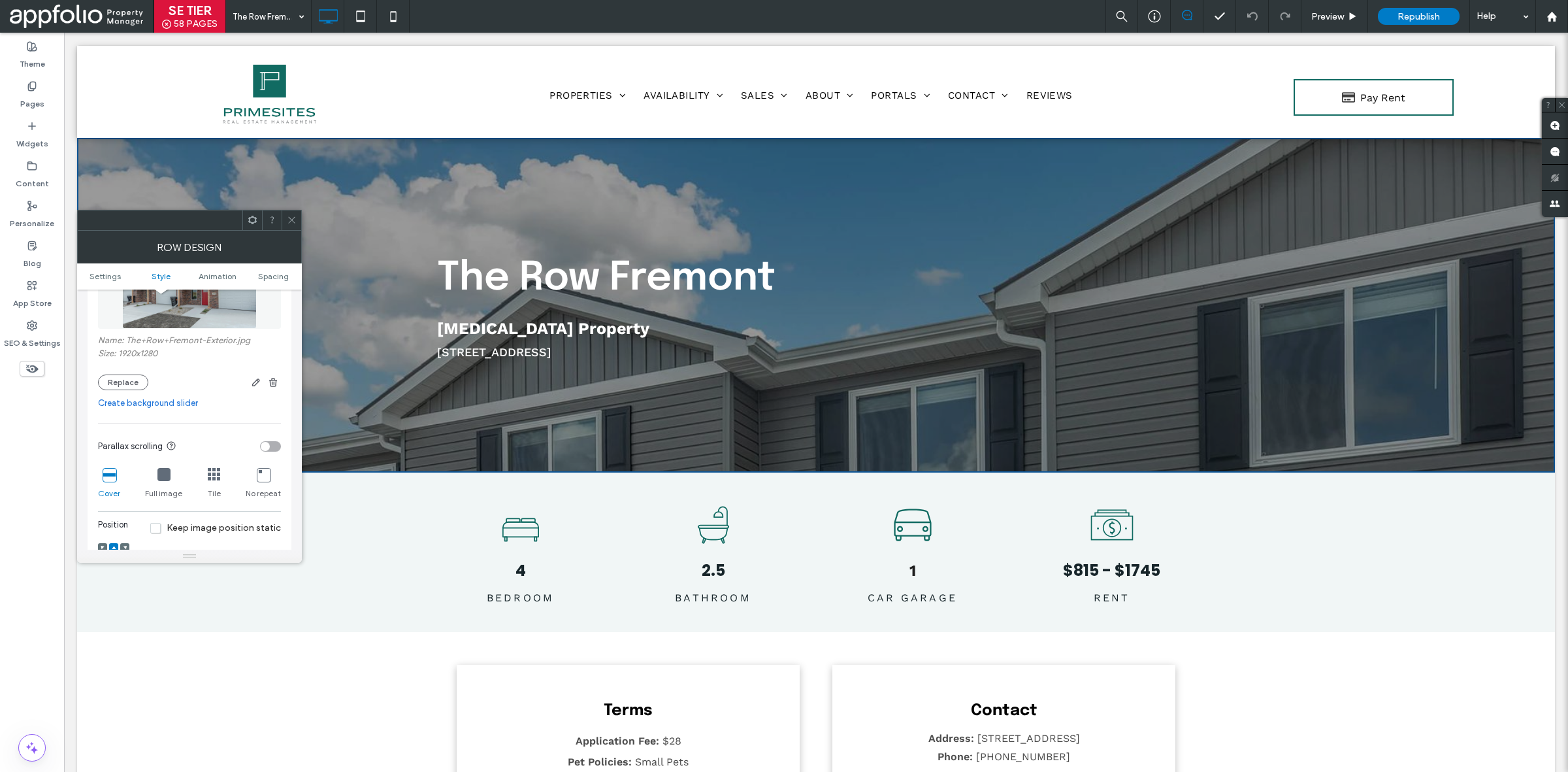
click at [296, 223] on icon at bounding box center [291, 220] width 9 height 9
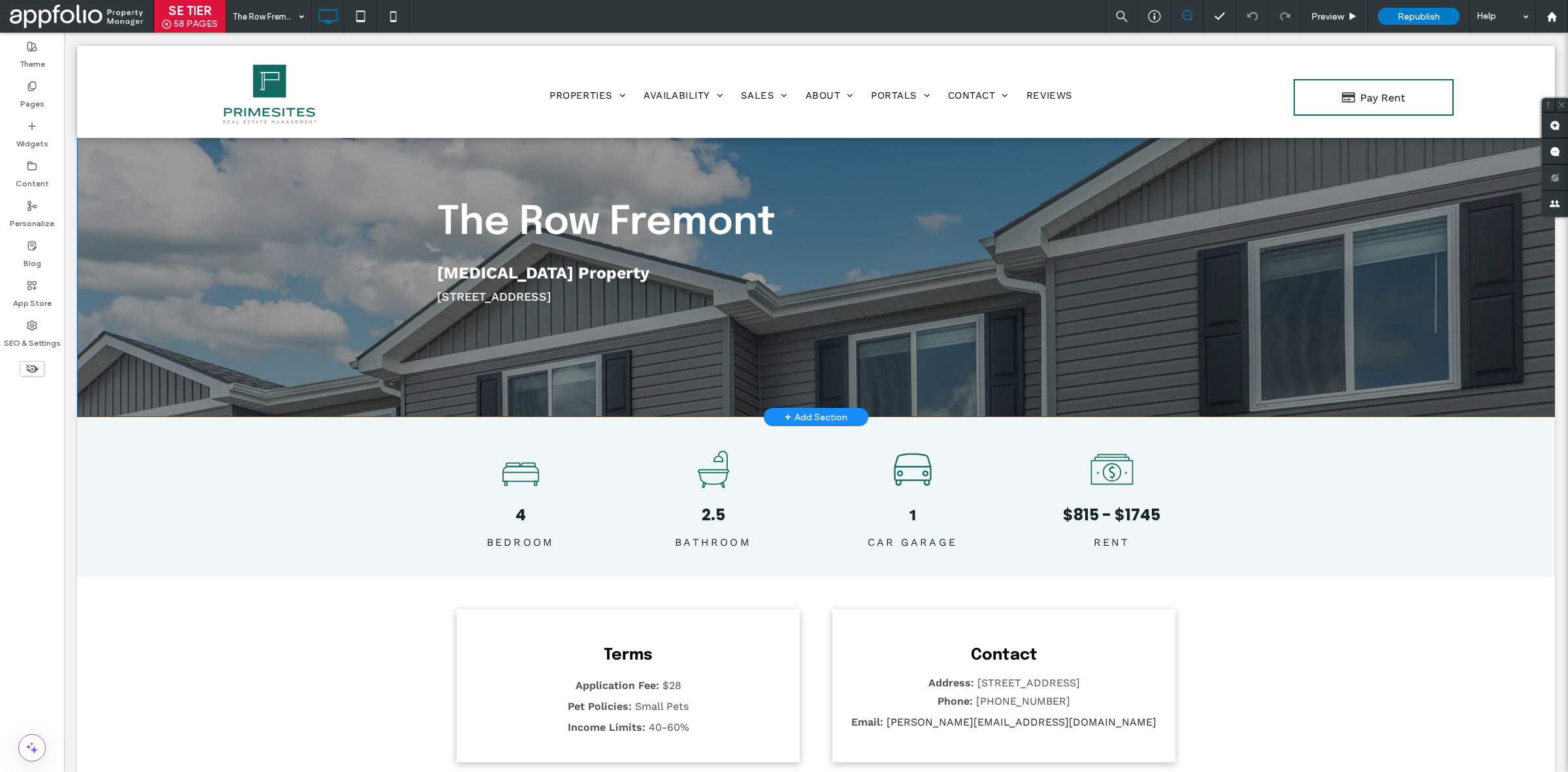
scroll to position [56, 0]
click at [184, 380] on div "The Row Fremont [MEDICAL_DATA] Property [STREET_ADDRESS] Click To Paste Row + A…" at bounding box center [816, 249] width 1478 height 335
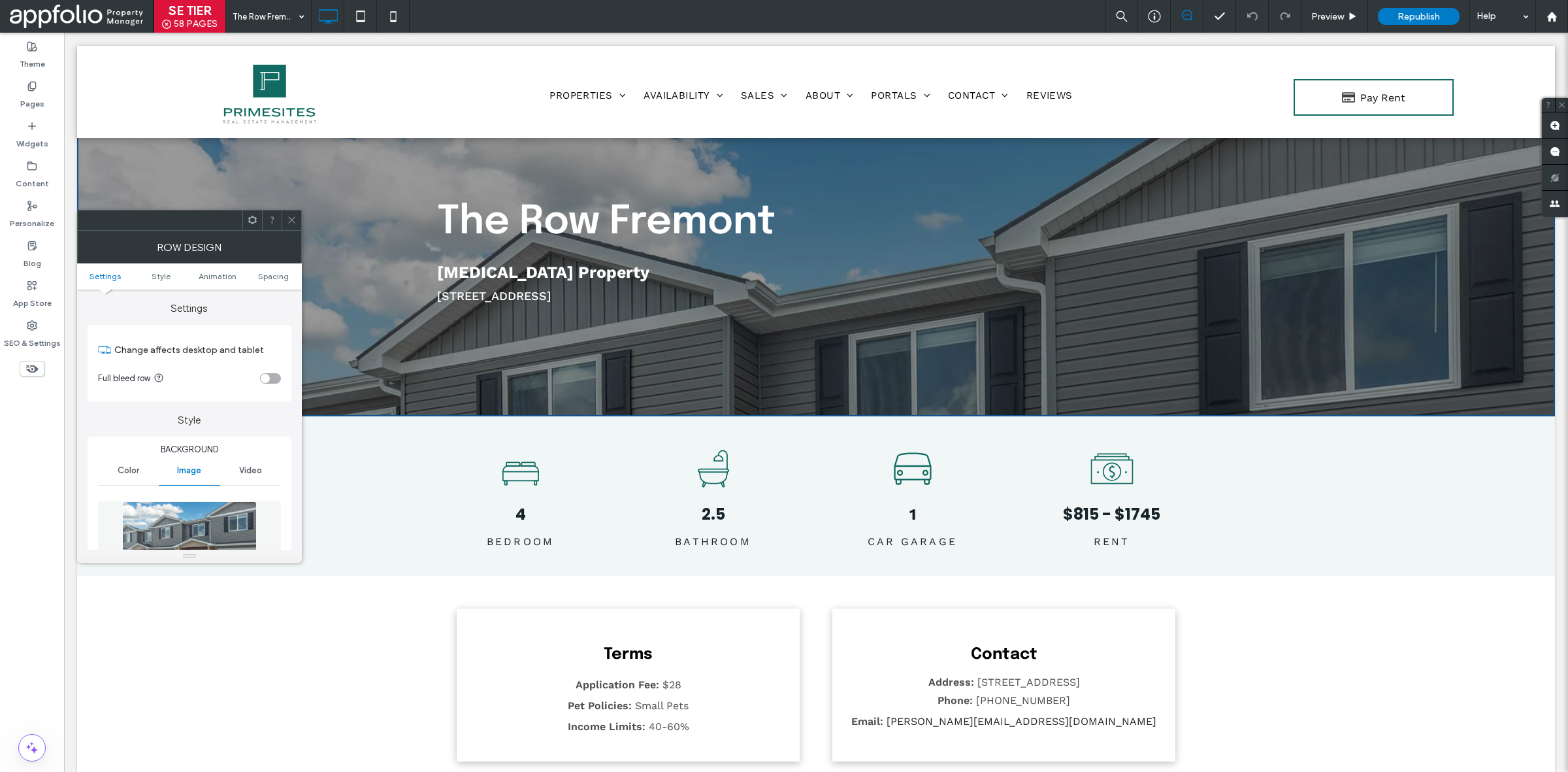
click at [289, 222] on icon at bounding box center [291, 220] width 9 height 9
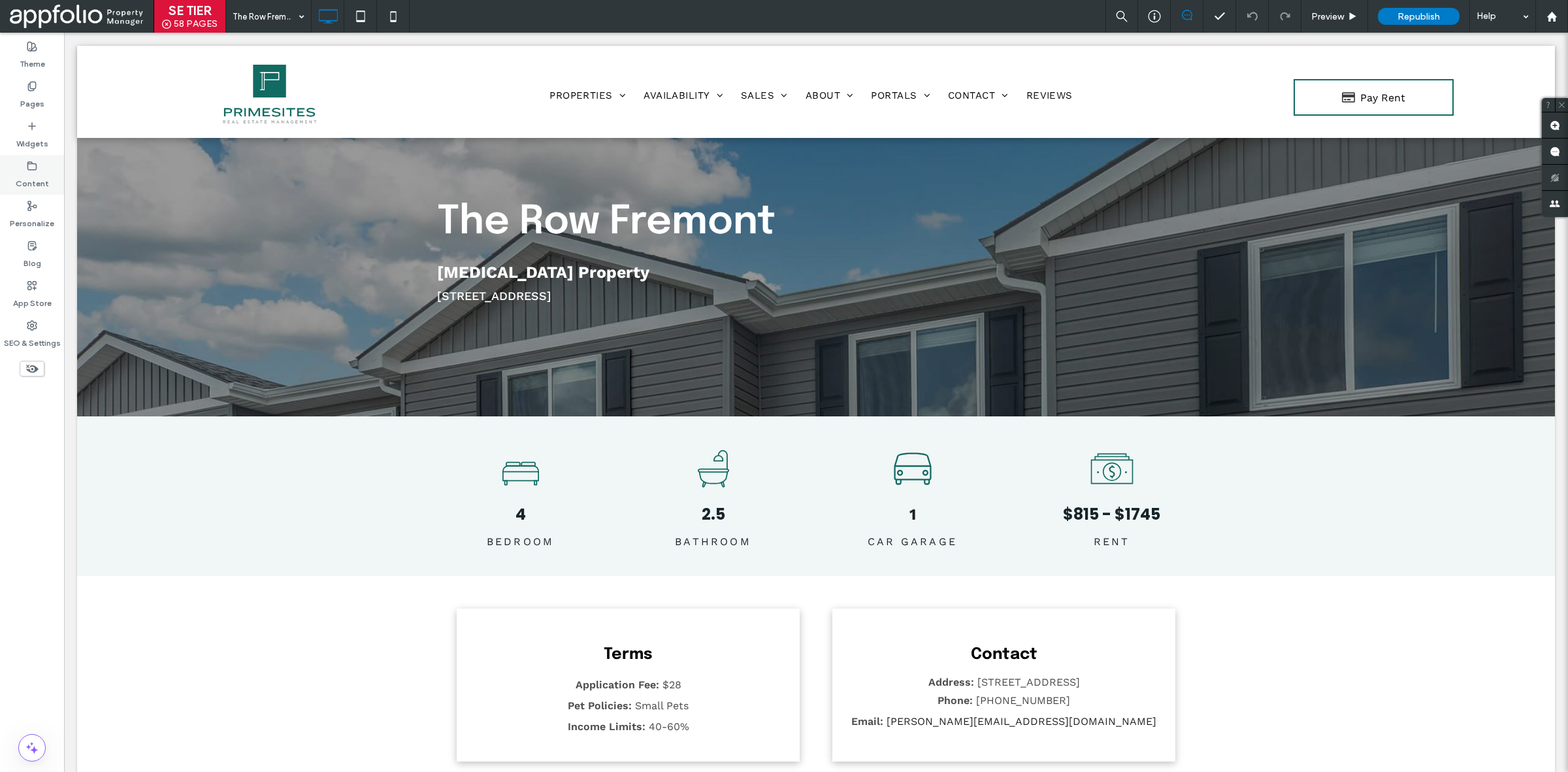
click at [37, 186] on label "Content" at bounding box center [32, 180] width 34 height 18
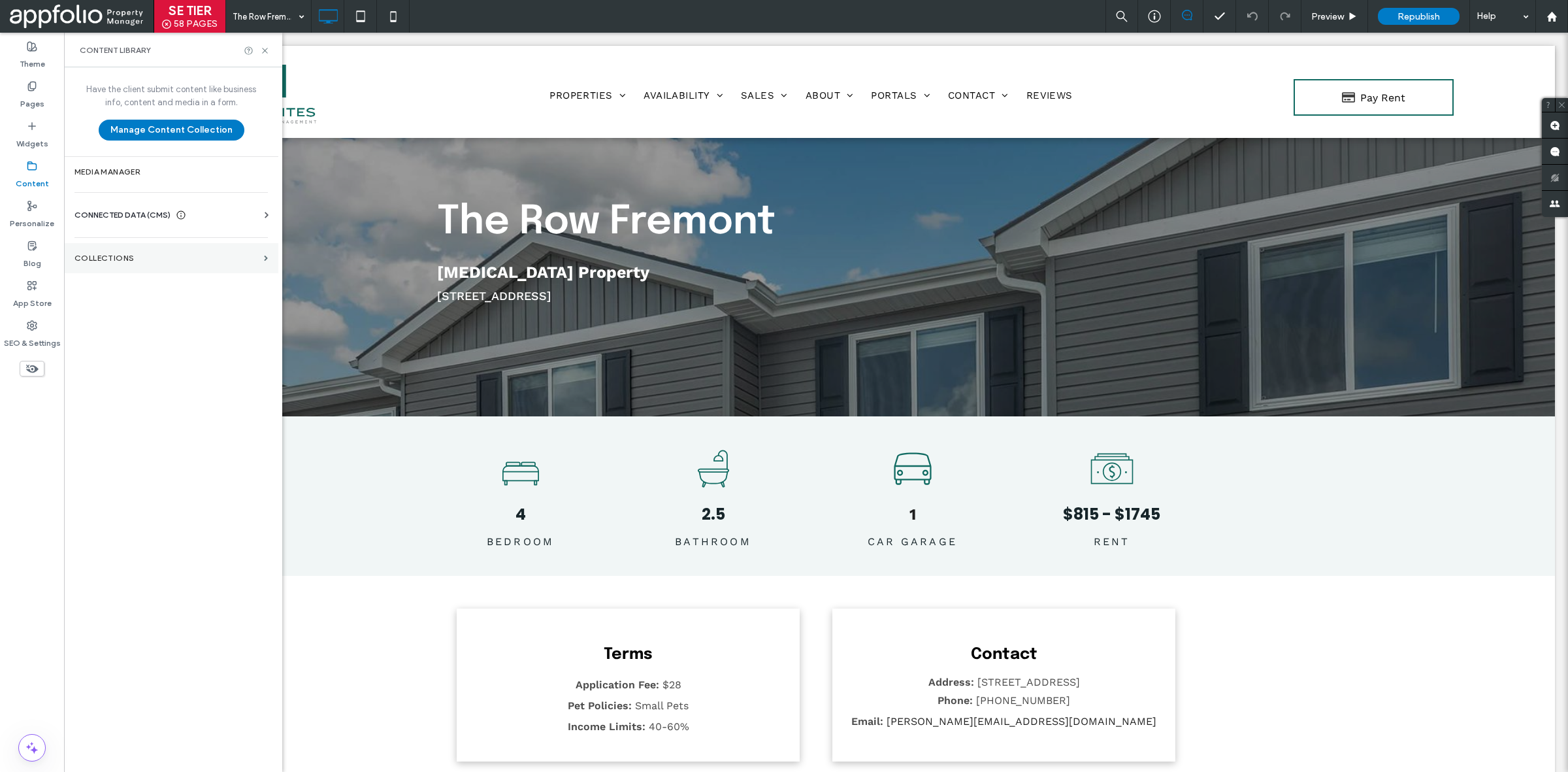
click at [119, 256] on label "Collections" at bounding box center [166, 258] width 184 height 9
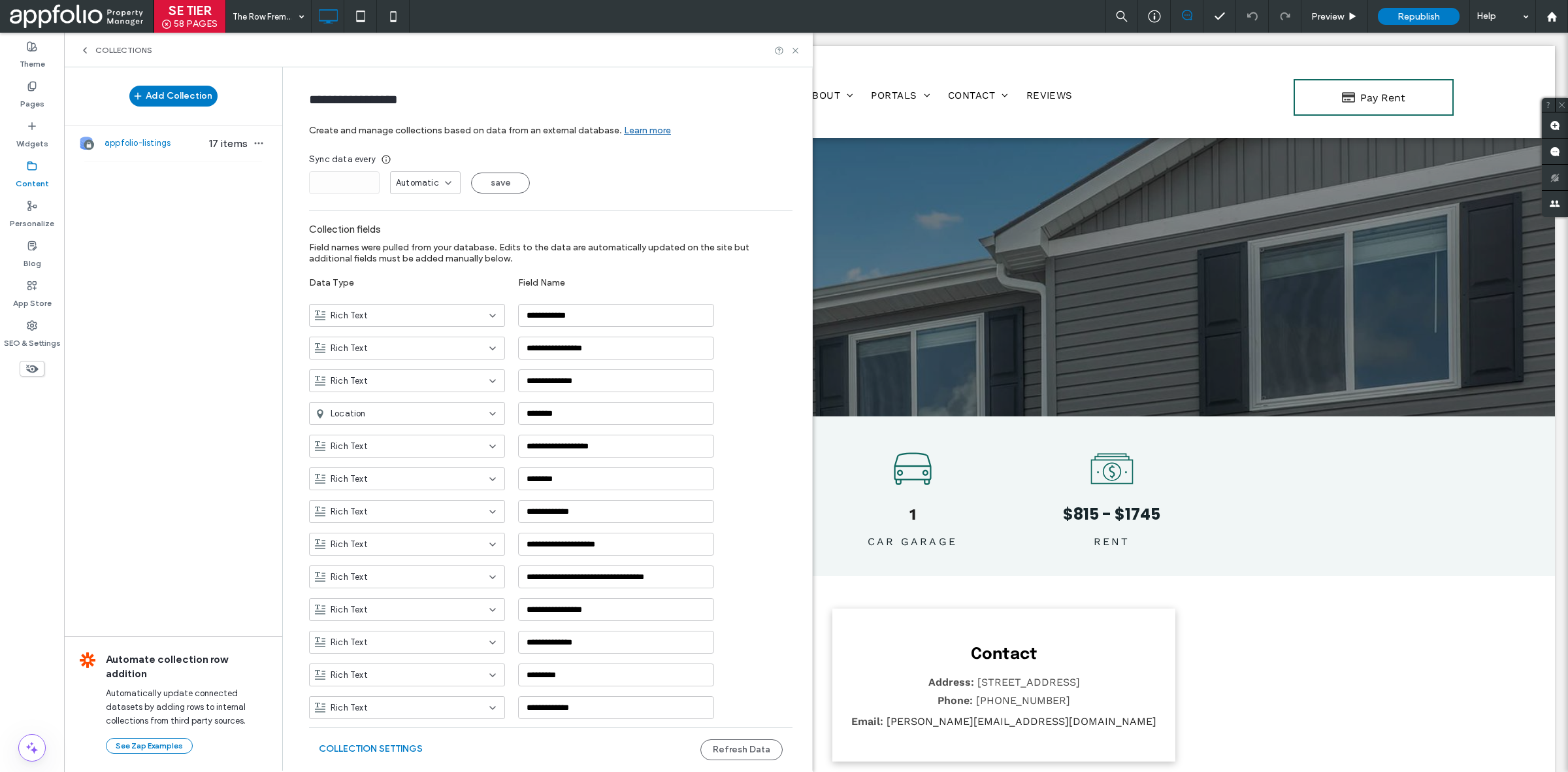
scroll to position [44, 0]
